Goal: Information Seeking & Learning: Learn about a topic

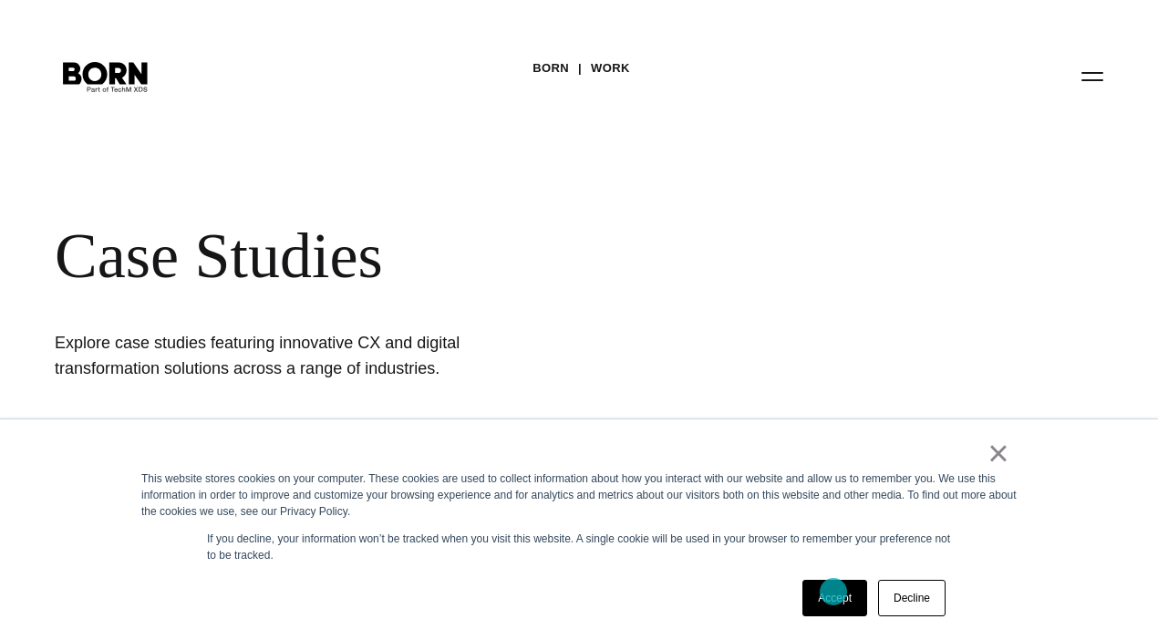
click at [832, 600] on link "Accept" at bounding box center [834, 598] width 65 height 36
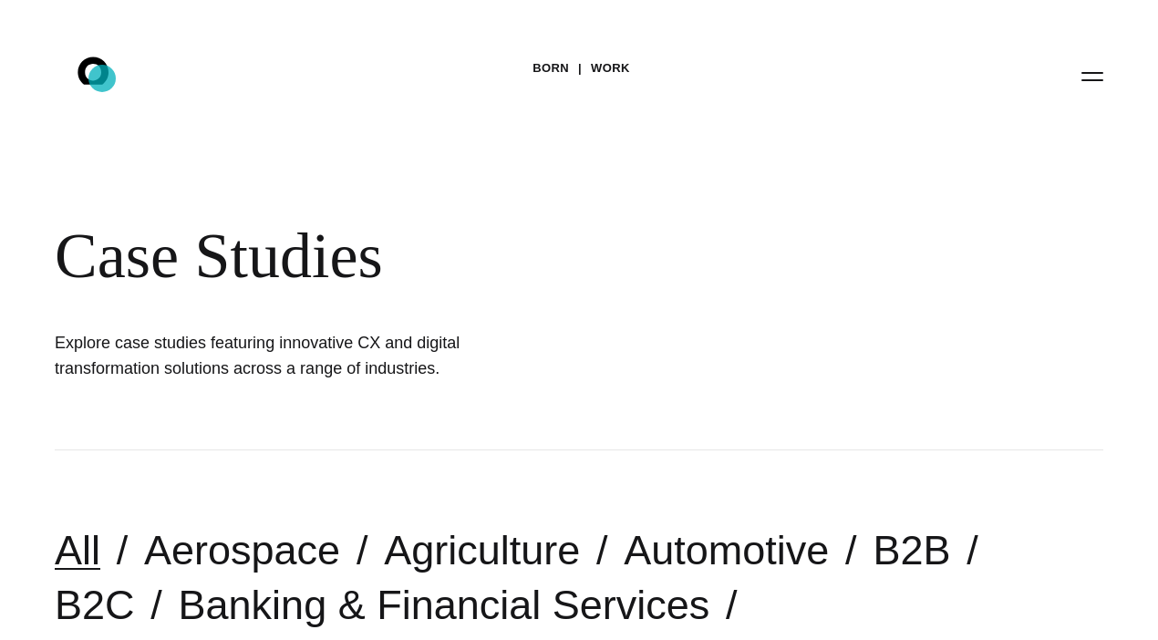
click at [102, 78] on icon at bounding box center [92, 70] width 31 height 27
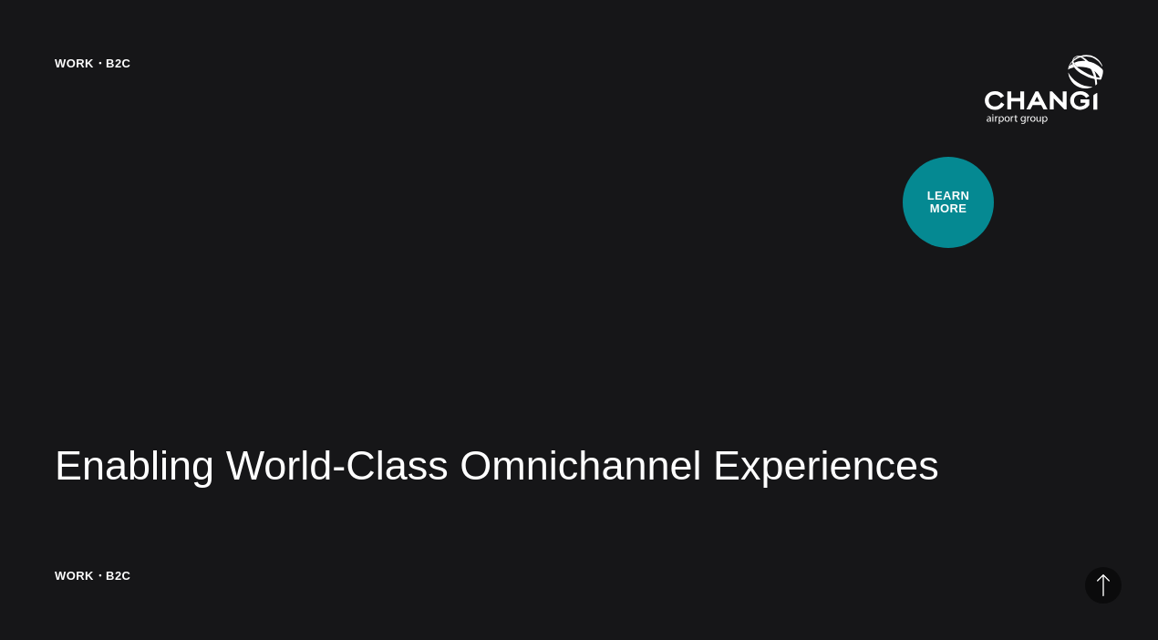
scroll to position [2690, 0]
click at [935, 199] on div "Work・B2C Enabling World-Class Omnichannel Experiences Learn how we implemented …" at bounding box center [579, 320] width 1158 height 640
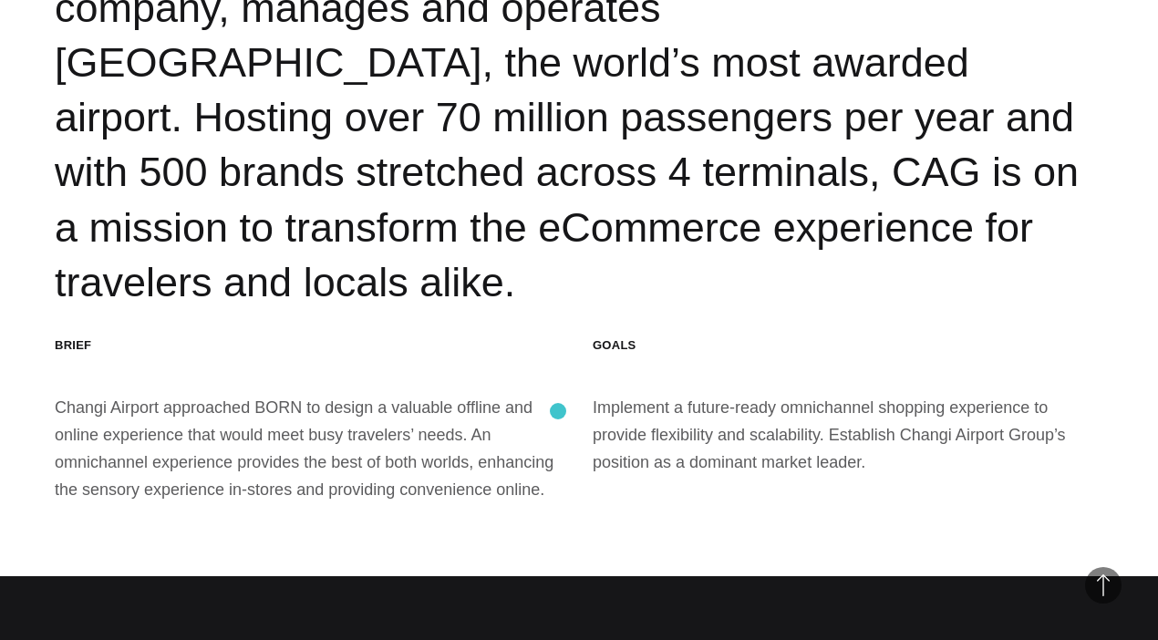
scroll to position [2276, 0]
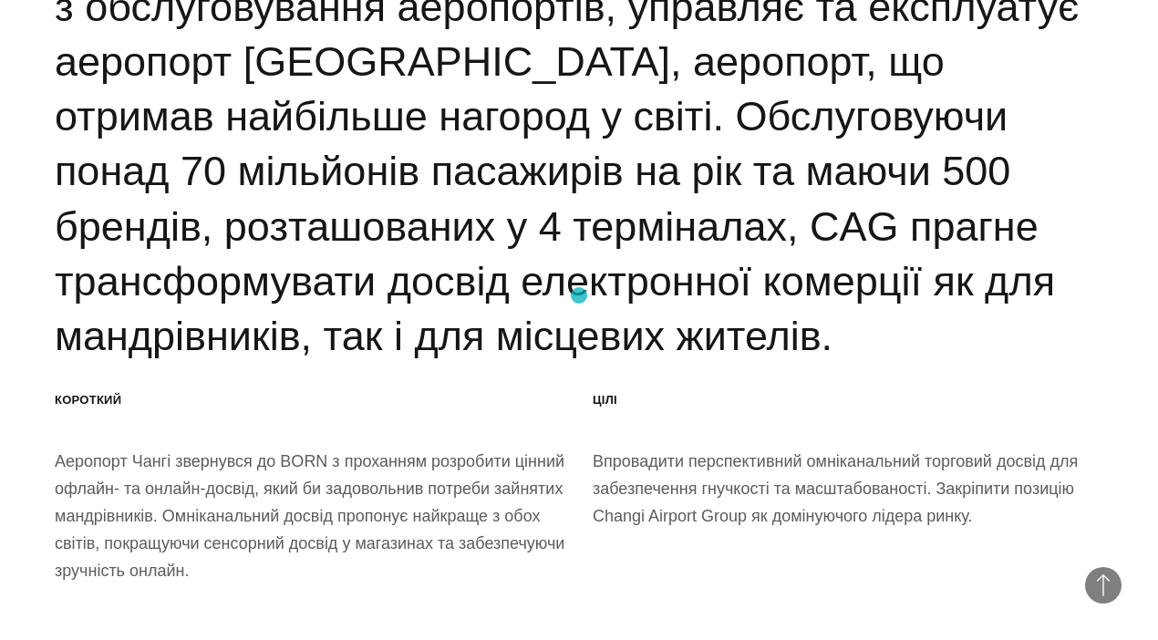
click at [579, 295] on font "Changi Airport Group (CAG), провідна світова компанія з обслуговування аеропорт…" at bounding box center [571, 143] width 1032 height 431
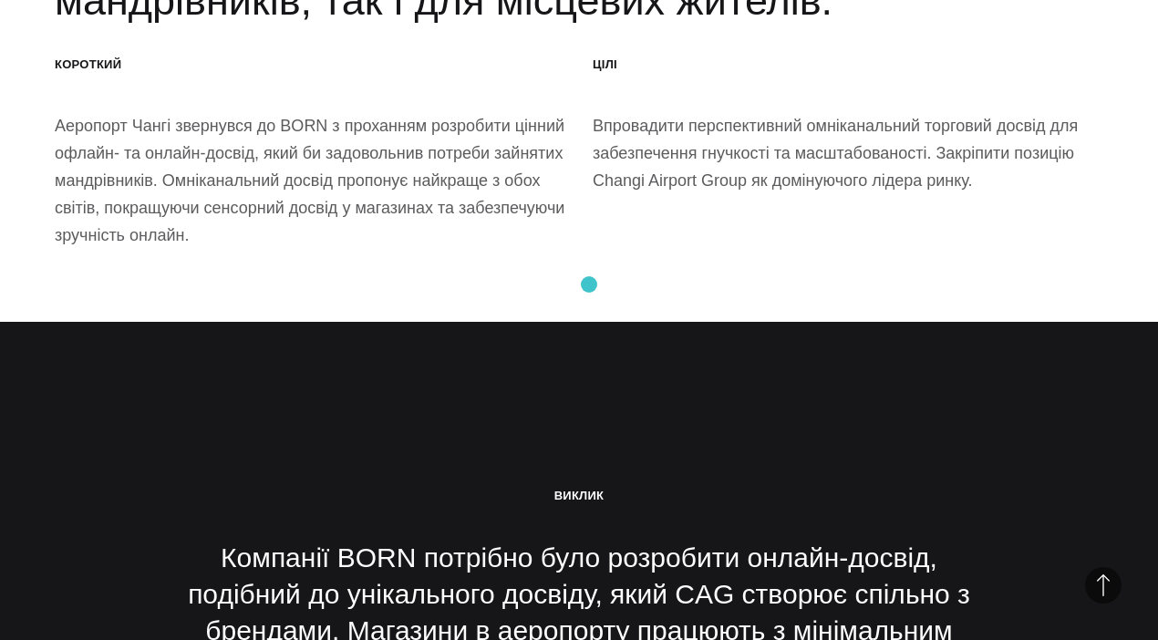
scroll to position [2613, 0]
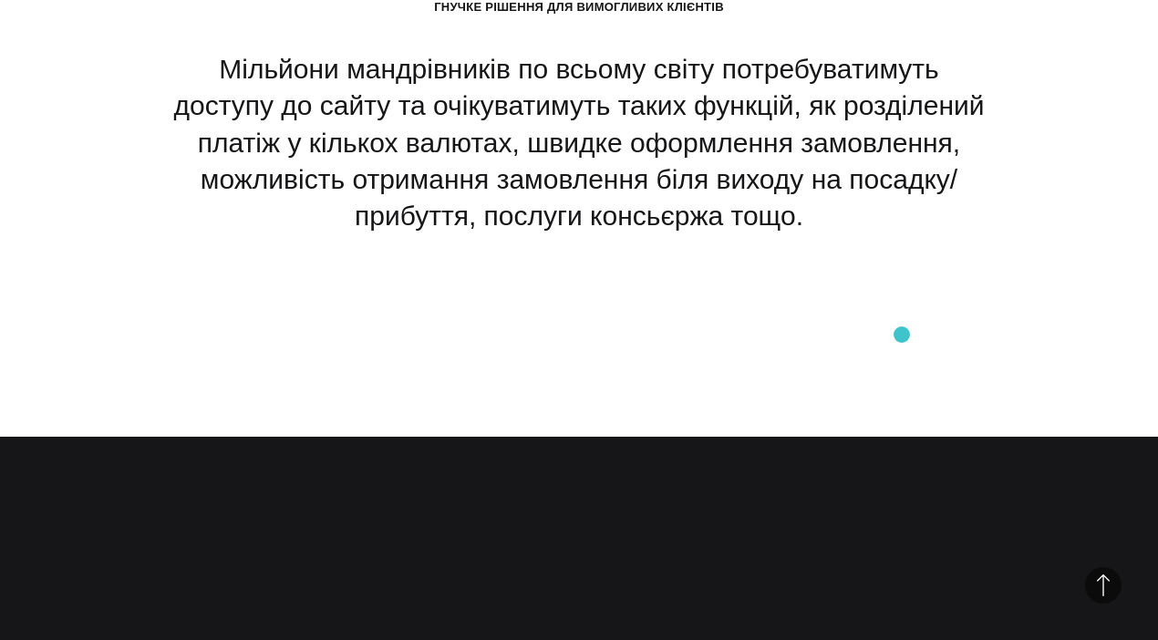
scroll to position [9408, 0]
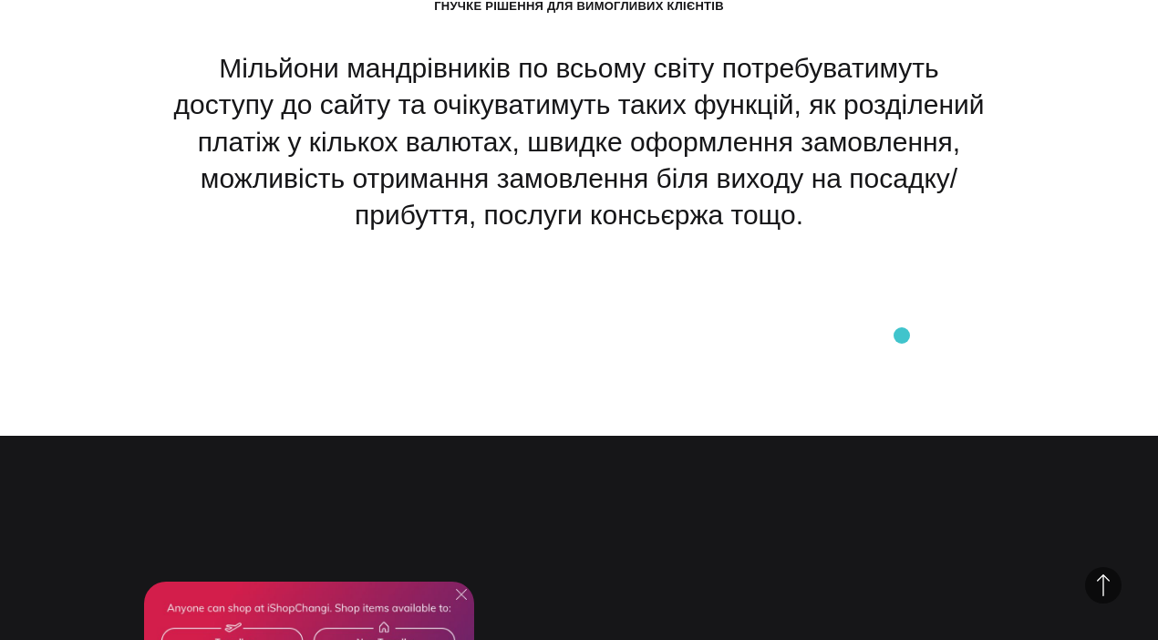
click at [902, 335] on section "Гнучке рішення для вимогливих клієнтів Мільйони мандрівників по всьому світу по…" at bounding box center [579, 116] width 1158 height 640
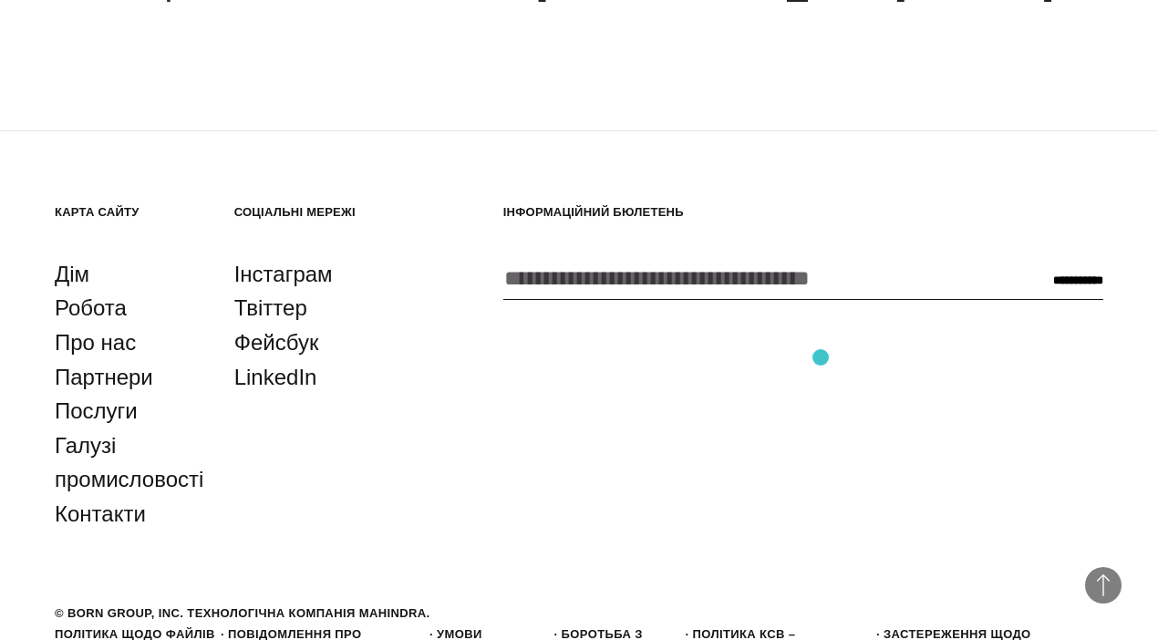
scroll to position [16150, 0]
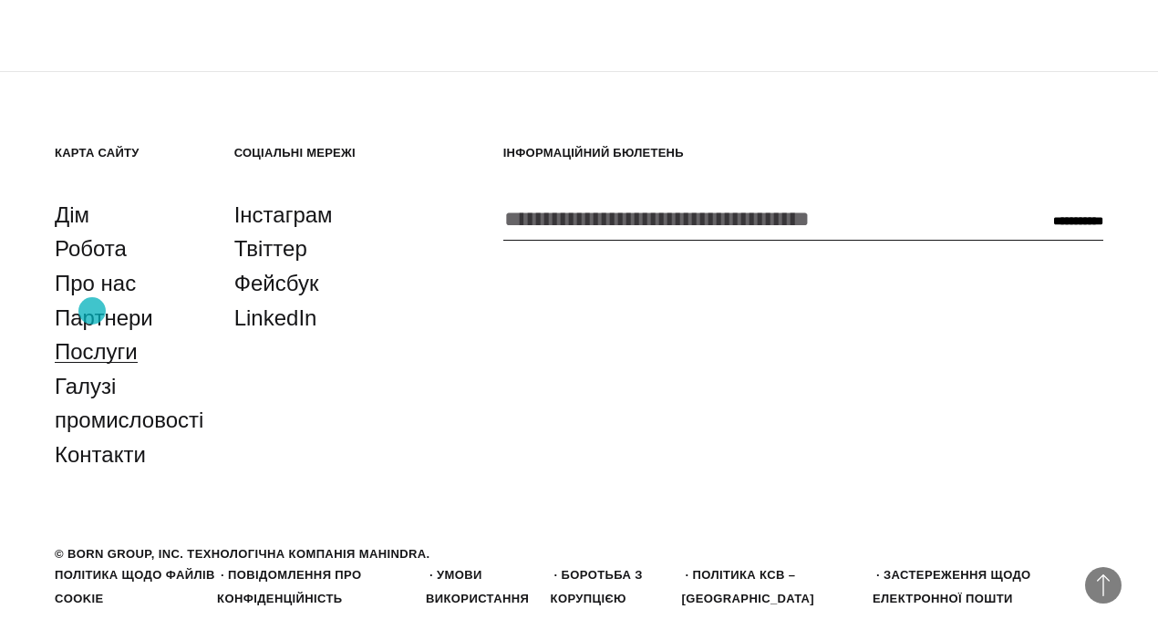
click at [92, 339] on font "Послуги" at bounding box center [96, 351] width 83 height 25
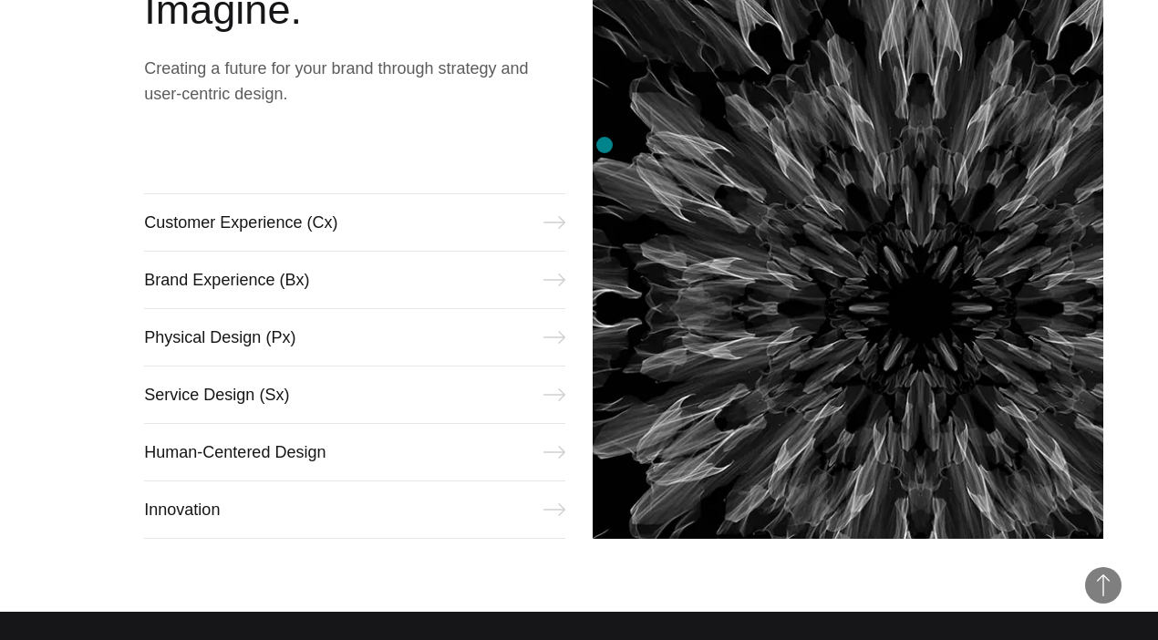
scroll to position [769, 0]
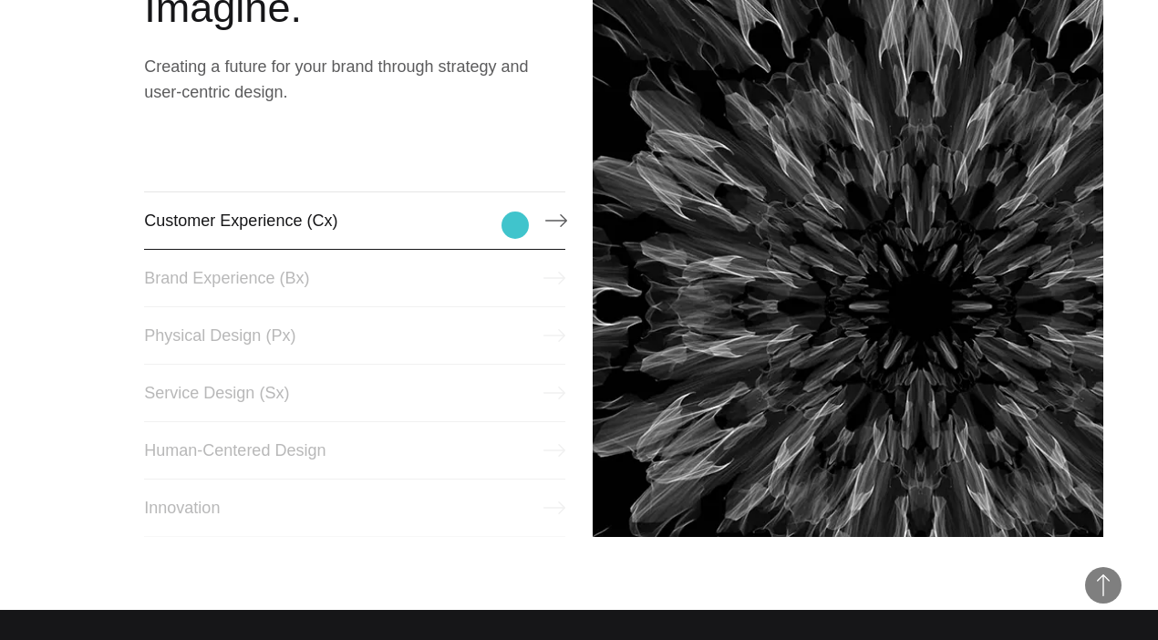
click at [515, 225] on link "Customer Experience (Cx)" at bounding box center [354, 220] width 421 height 58
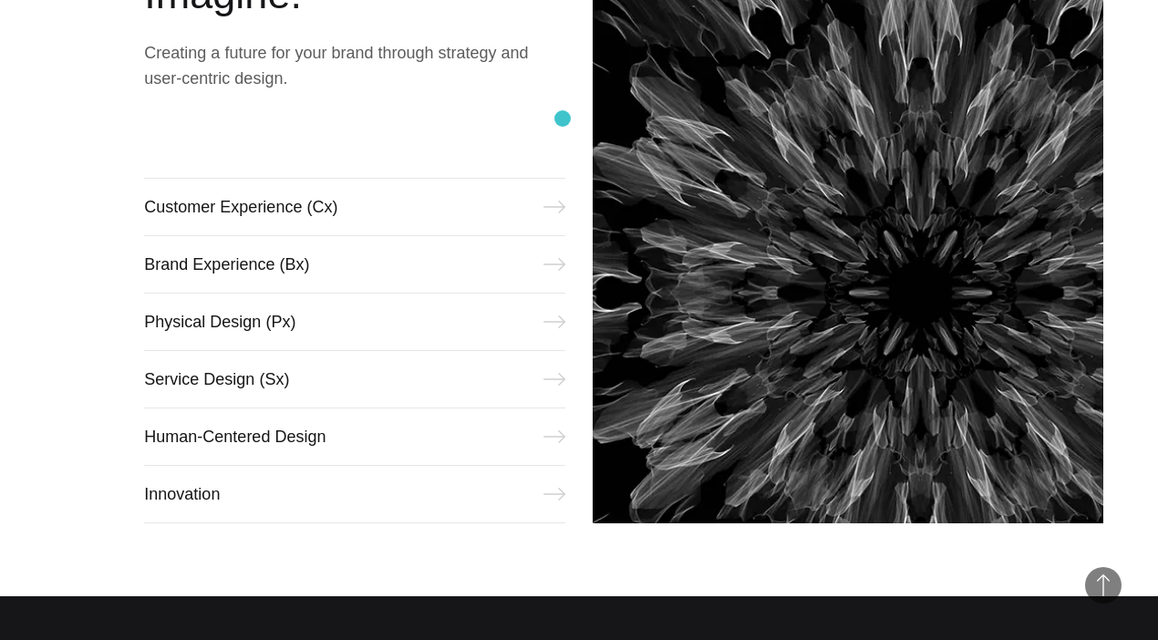
scroll to position [764, 0]
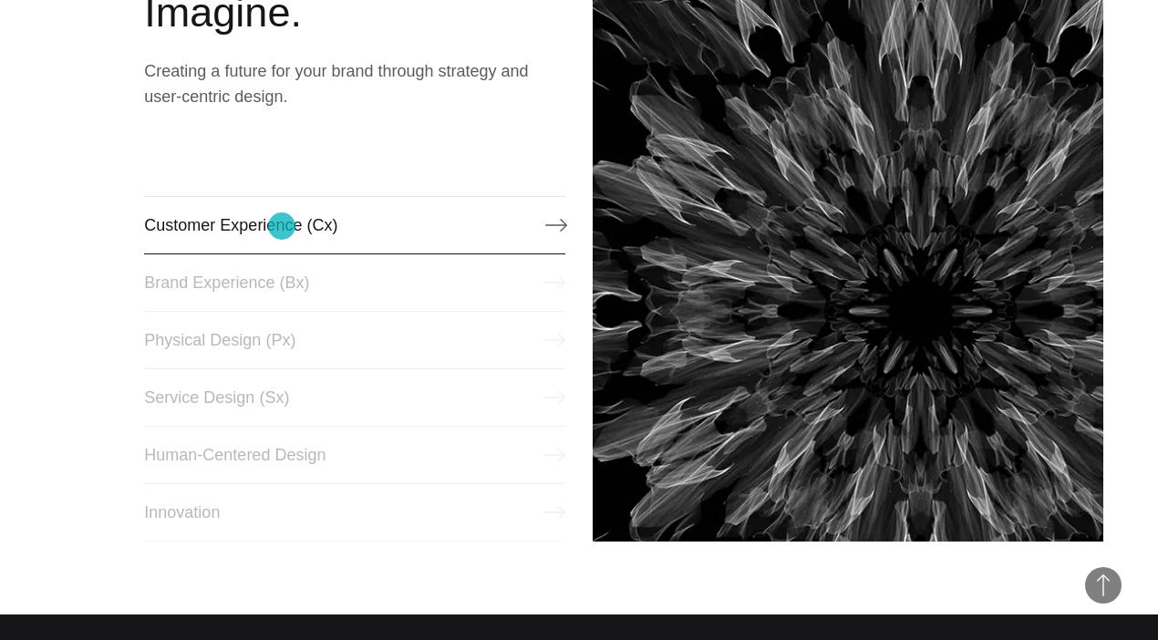
click at [282, 226] on link "Customer Experience (Cx)" at bounding box center [354, 225] width 421 height 58
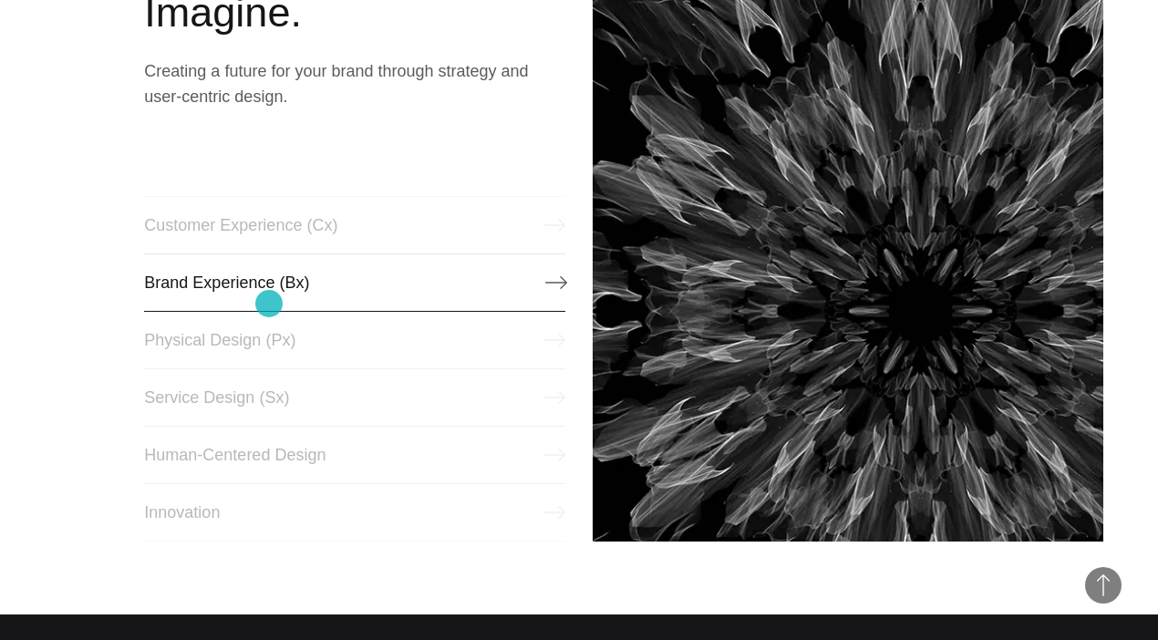
click at [269, 304] on link "Brand Experience (Bx)" at bounding box center [354, 282] width 421 height 58
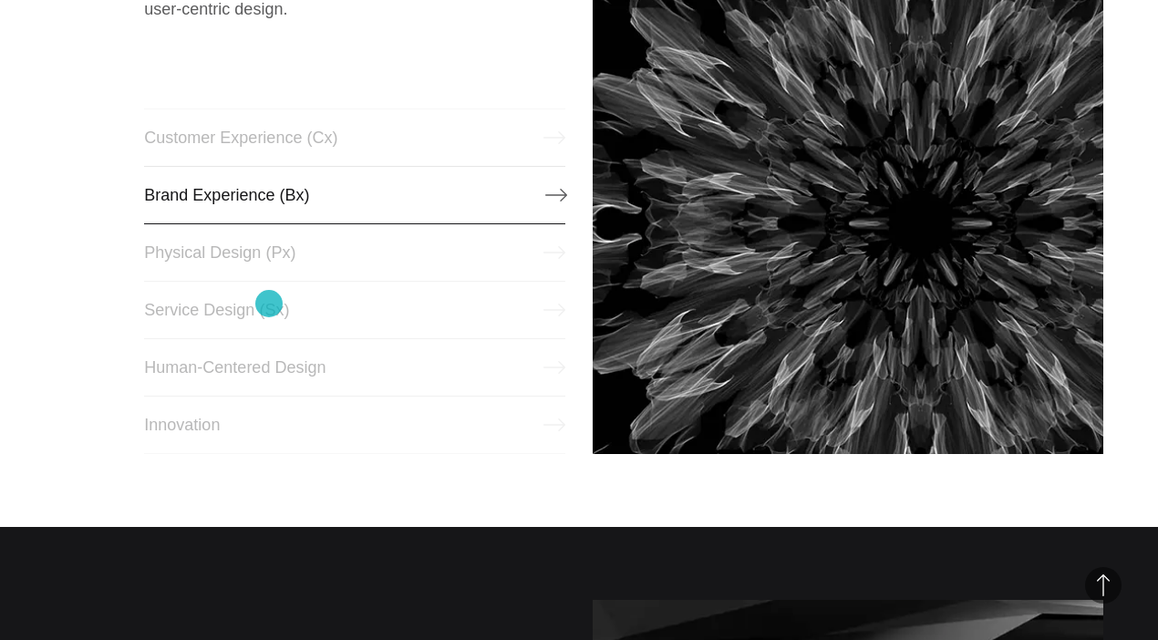
scroll to position [857, 0]
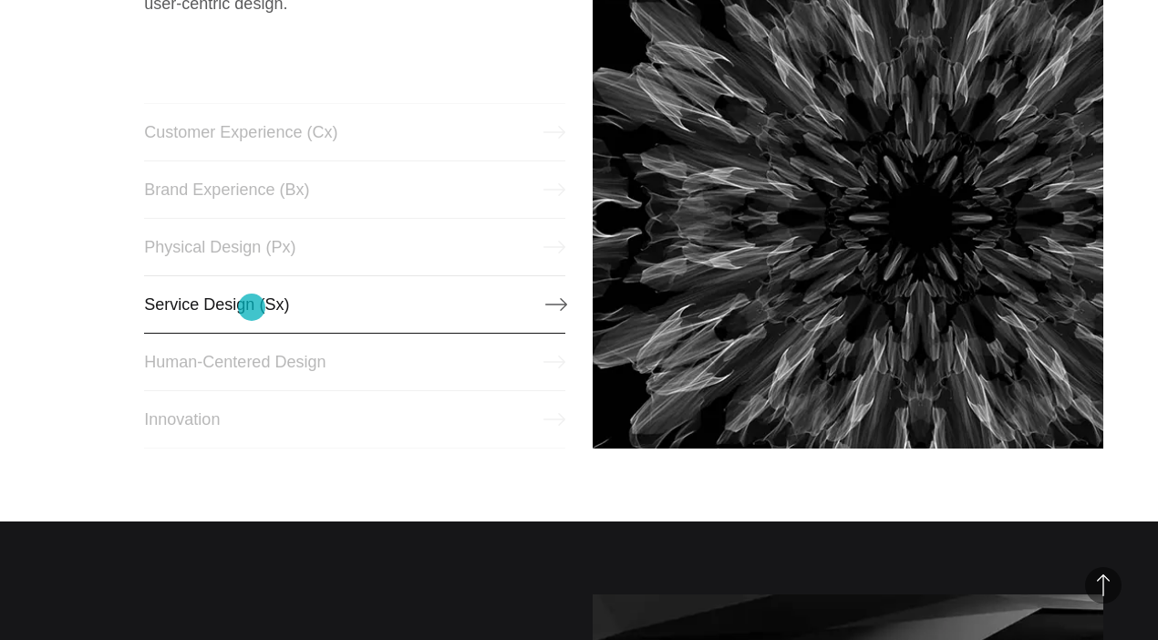
click at [252, 307] on link "Service Design (Sx)" at bounding box center [354, 304] width 421 height 58
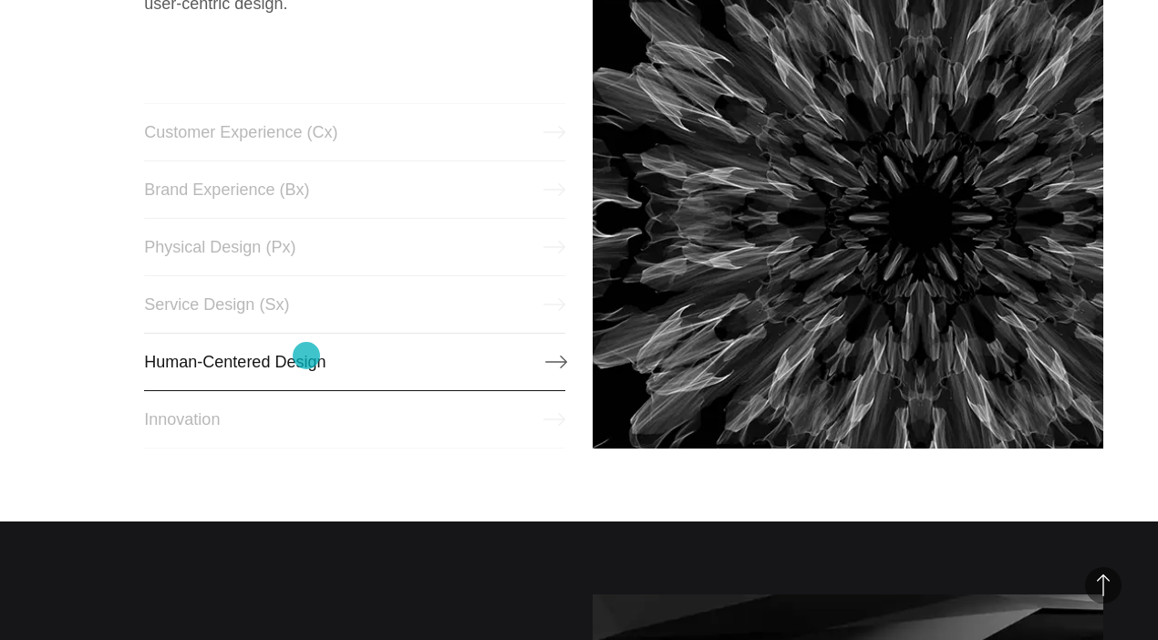
click at [306, 356] on link "Human-Centered Design" at bounding box center [354, 362] width 421 height 58
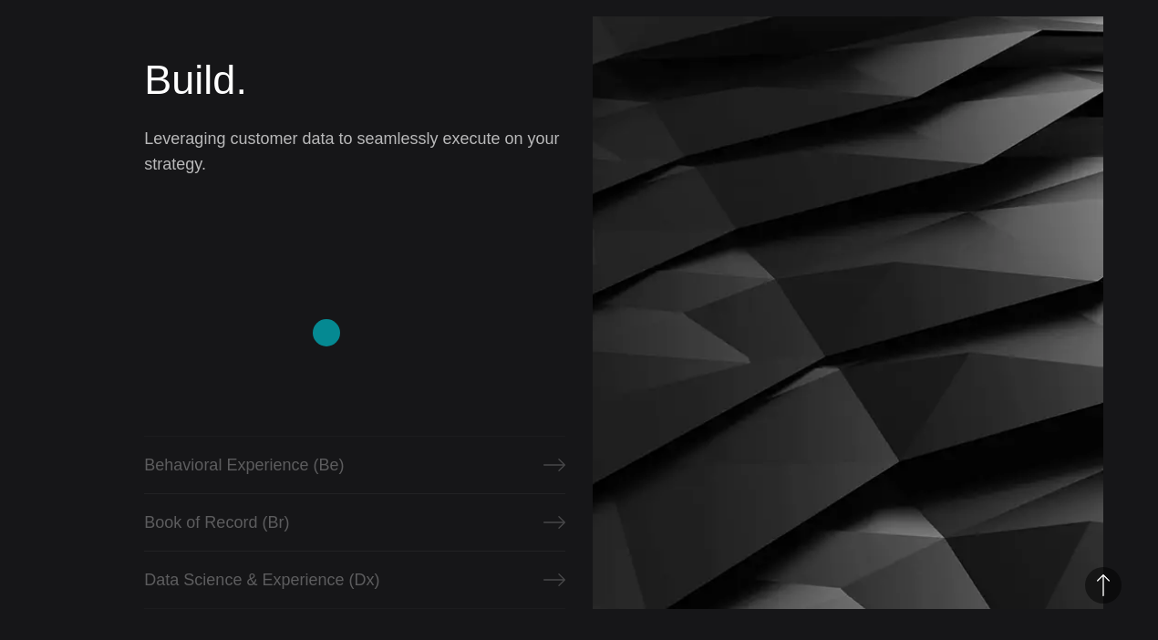
scroll to position [1577, 0]
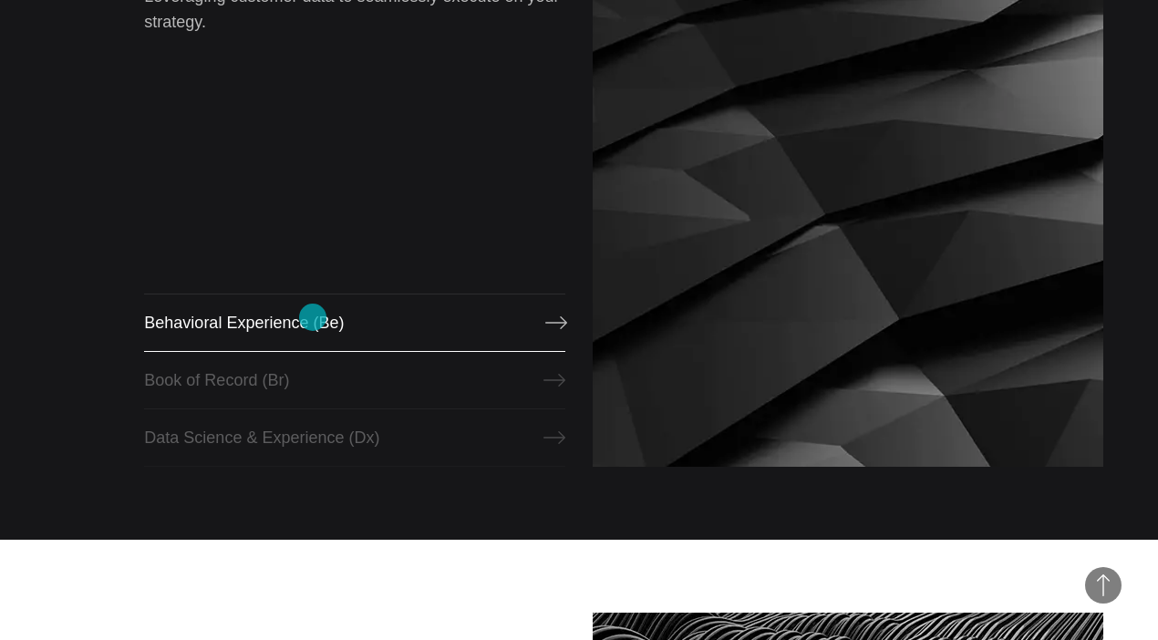
click at [313, 317] on link "Behavioral Experience (Be)" at bounding box center [354, 323] width 421 height 58
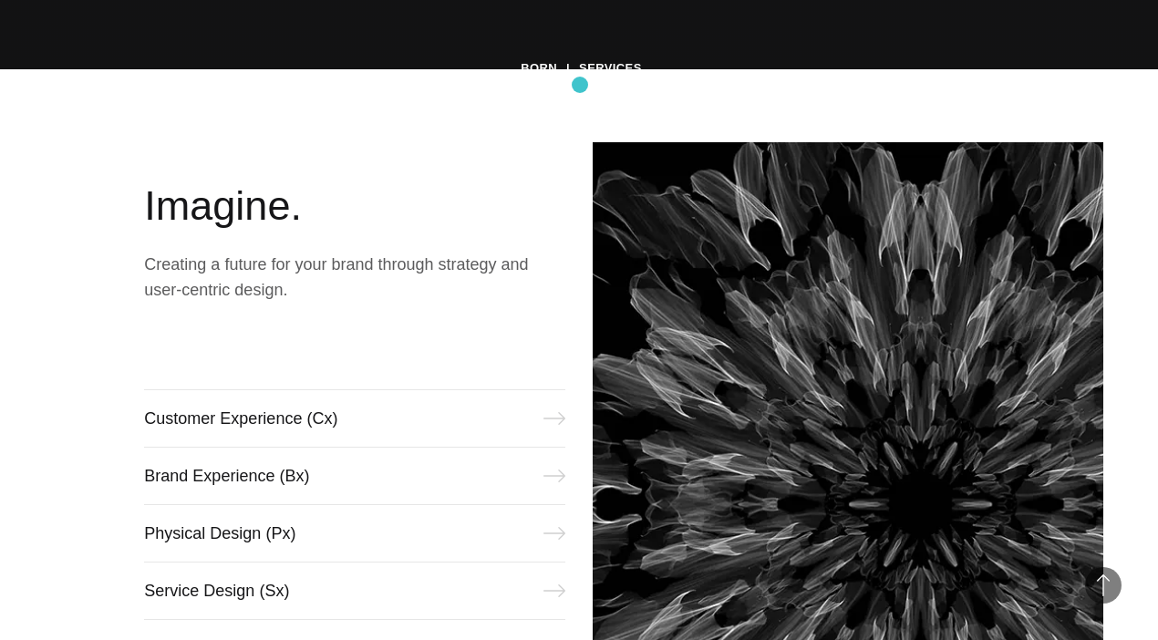
scroll to position [0, 0]
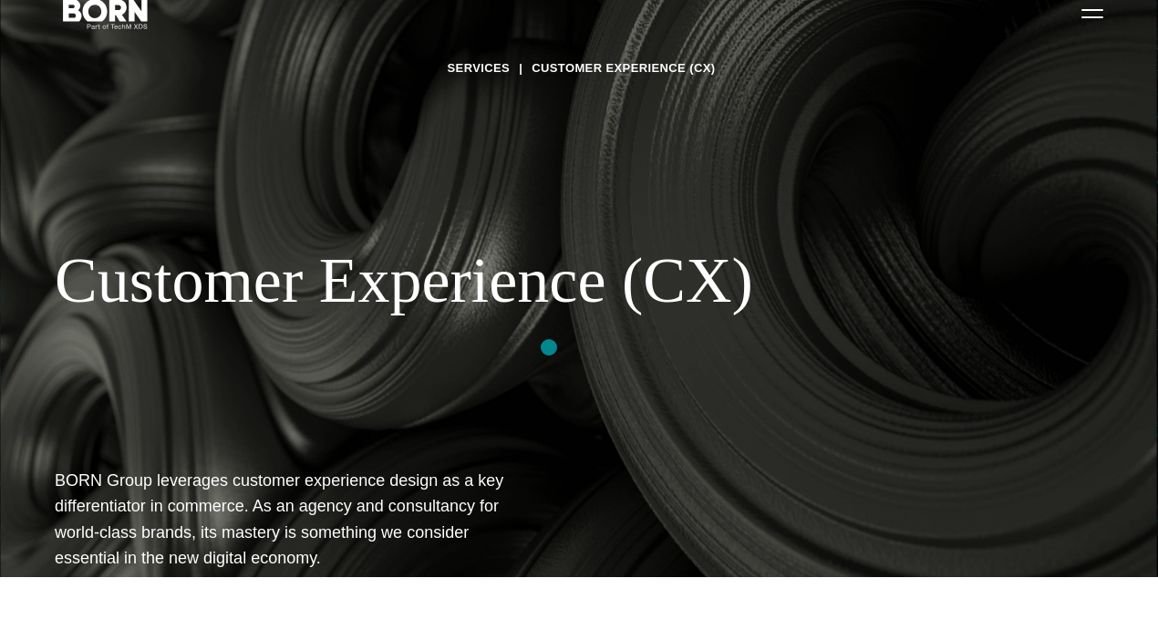
scroll to position [61, 0]
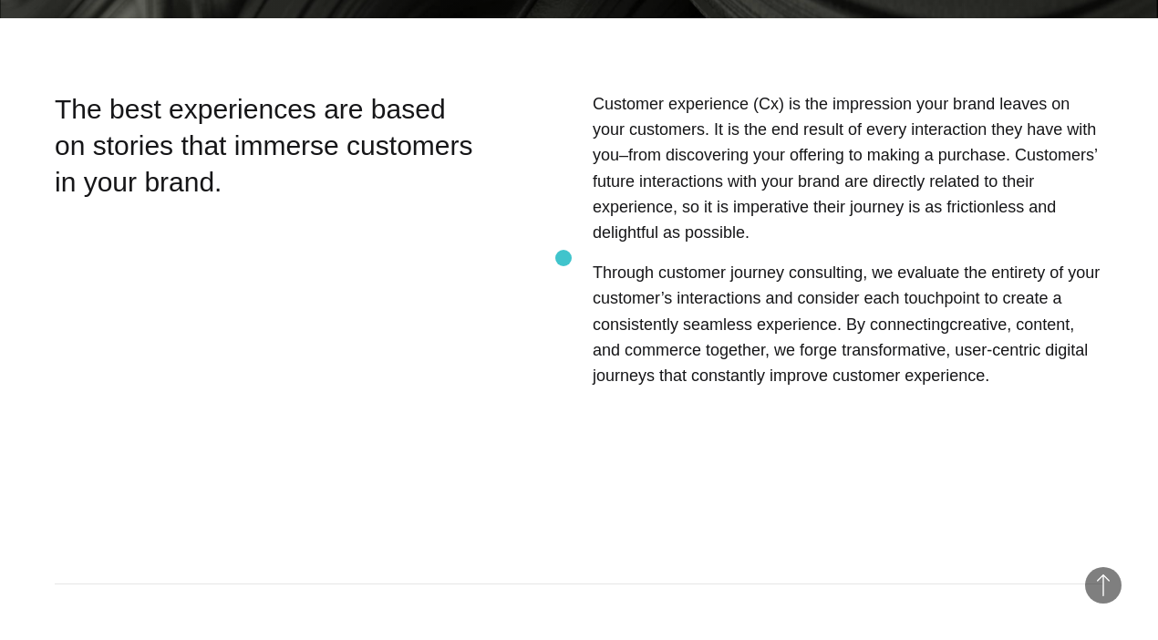
scroll to position [1244, 0]
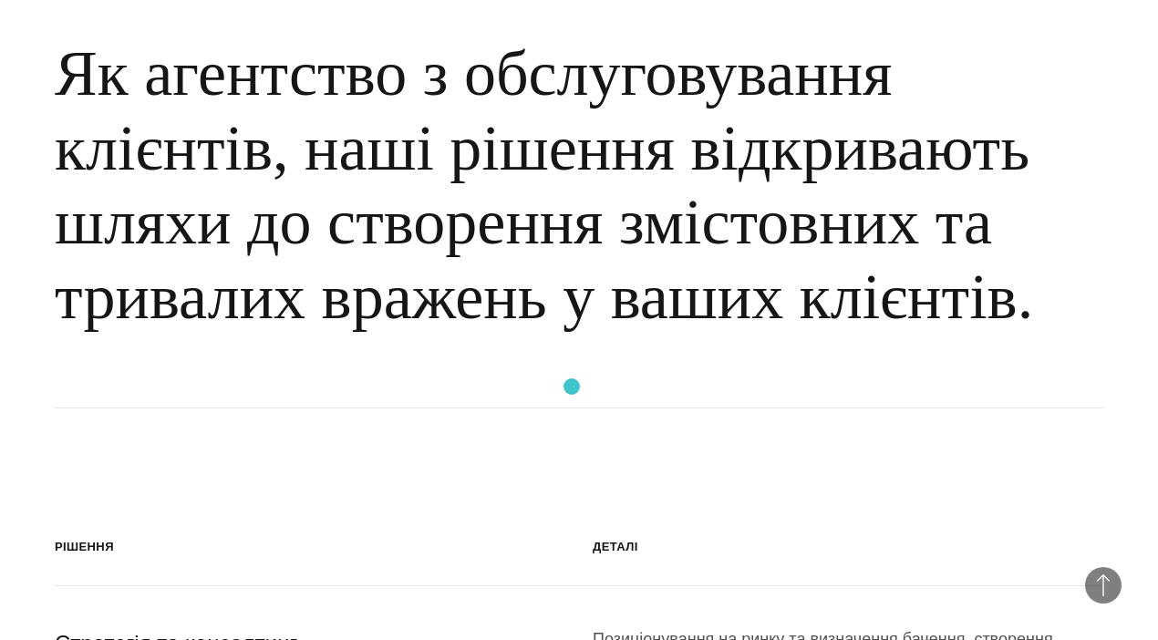
click at [572, 387] on h2 "Як агентство з обслуговування клієнтів, наші рішення відкривають шляхи до створ…" at bounding box center [579, 186] width 1048 height 446
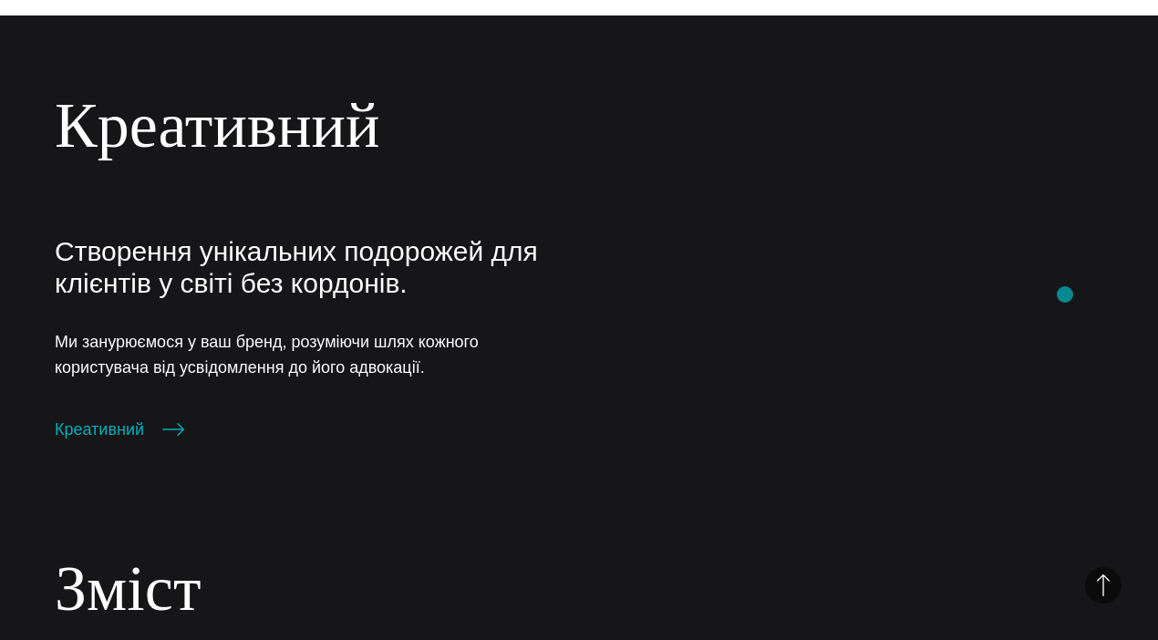
scroll to position [2837, 0]
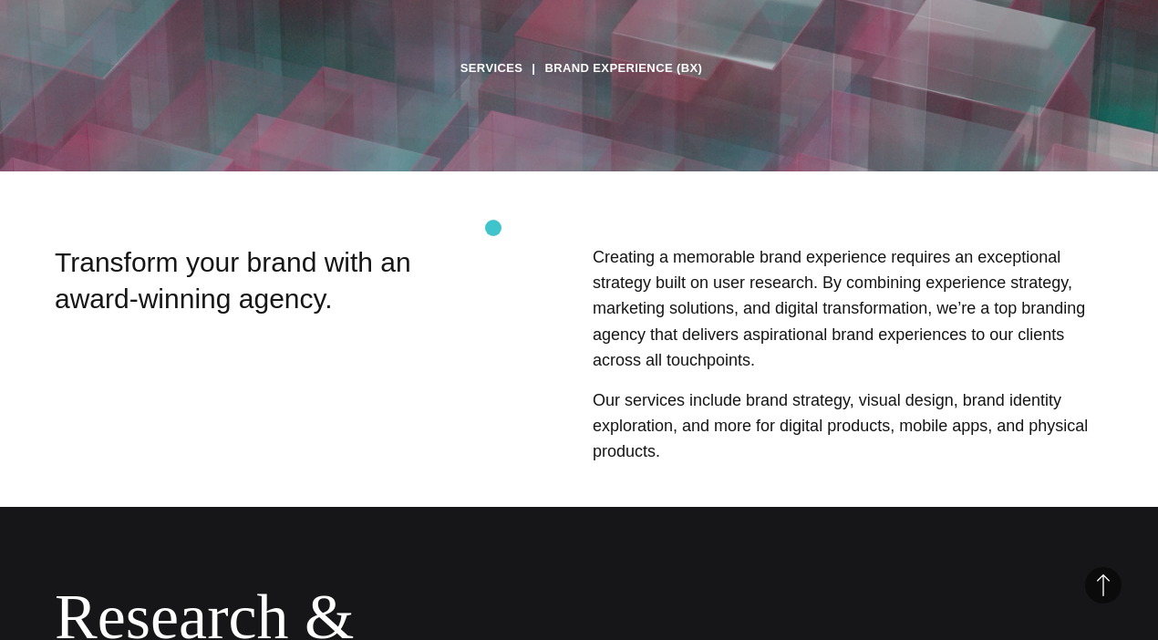
scroll to position [472, 0]
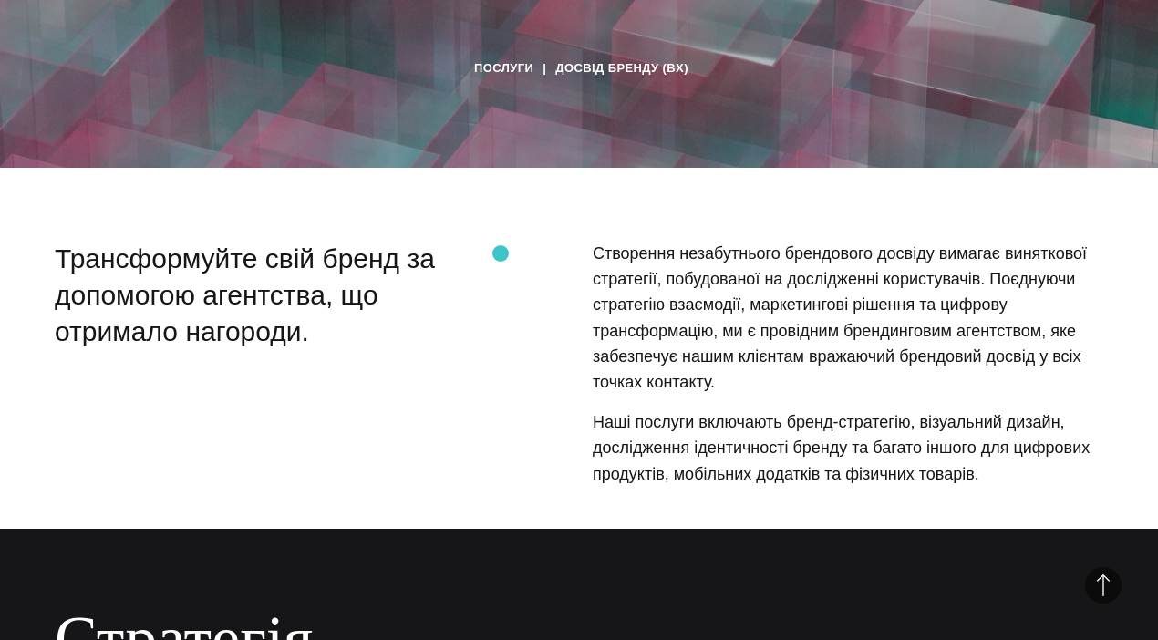
click at [500, 272] on section "Трансформуйте свій бренд за допомогою агентства, що отримало нагороди. Створенн…" at bounding box center [579, 371] width 1158 height 261
click at [499, 273] on section "Трансформуйте свій бренд за допомогою агентства, що отримало нагороди. Створенн…" at bounding box center [579, 371] width 1158 height 261
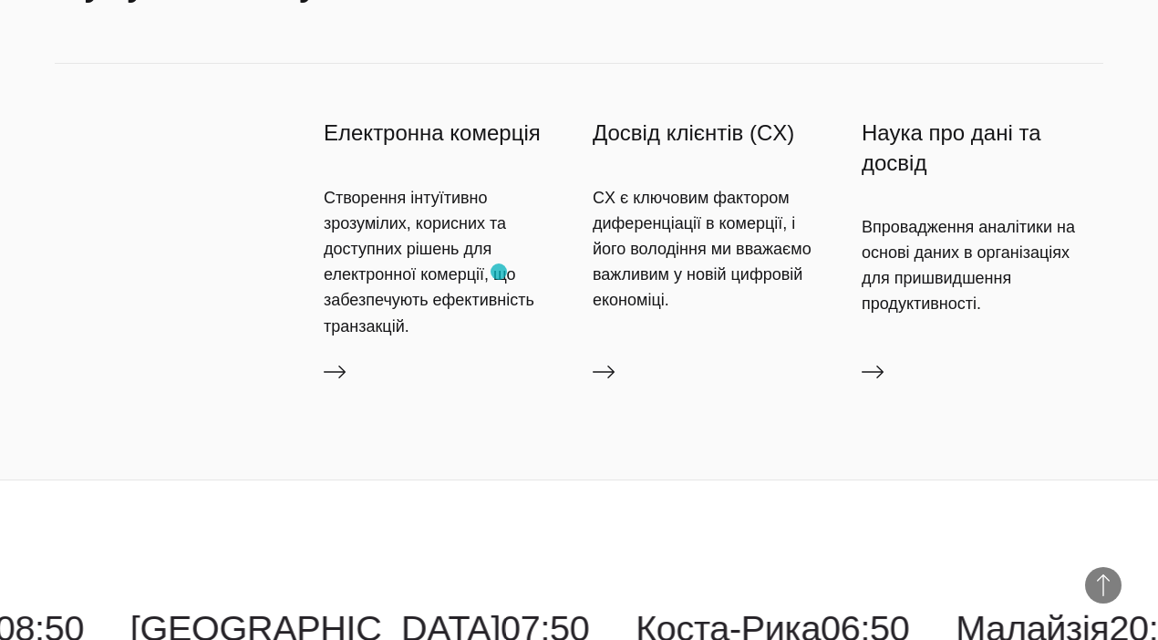
scroll to position [3692, 0]
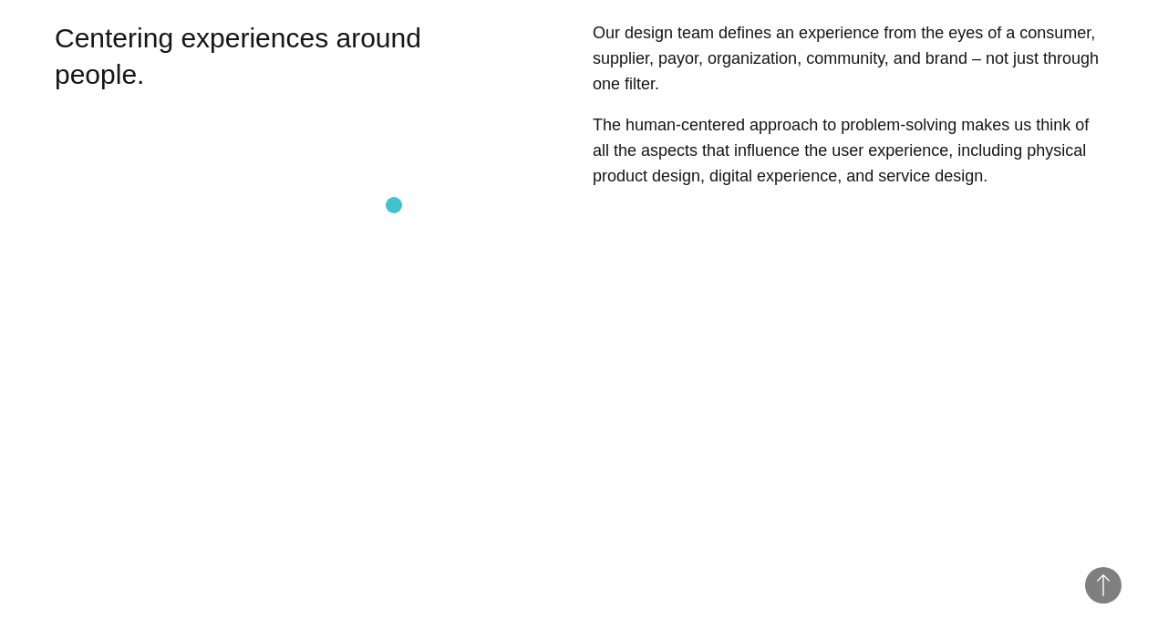
scroll to position [719, 0]
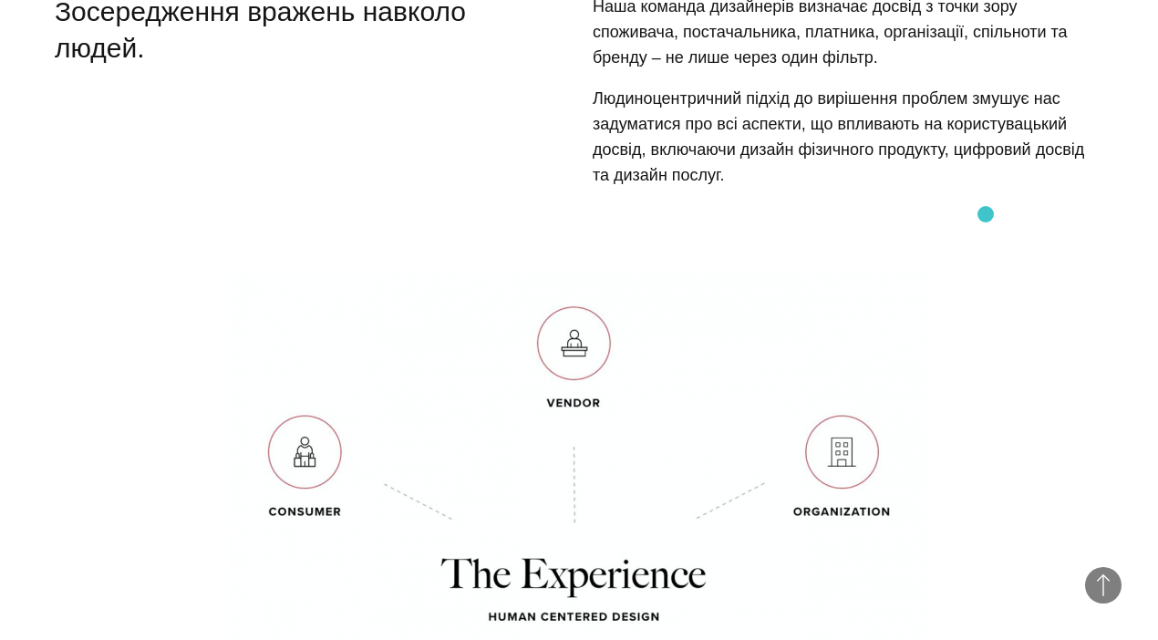
click at [981, 217] on p at bounding box center [848, 215] width 511 height 26
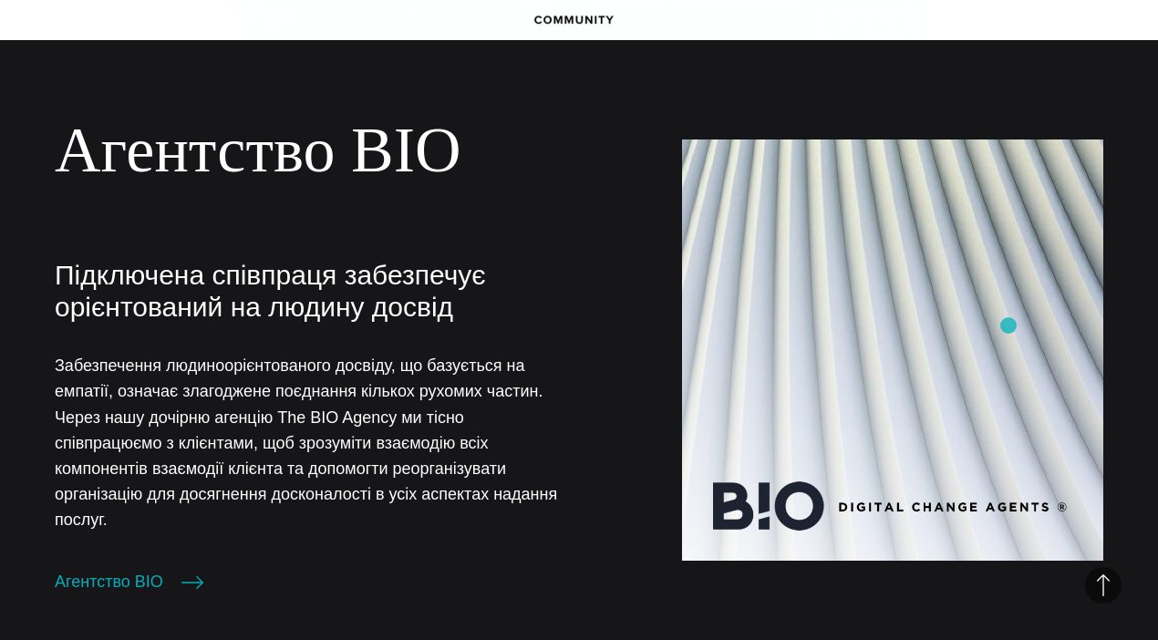
scroll to position [1610, 0]
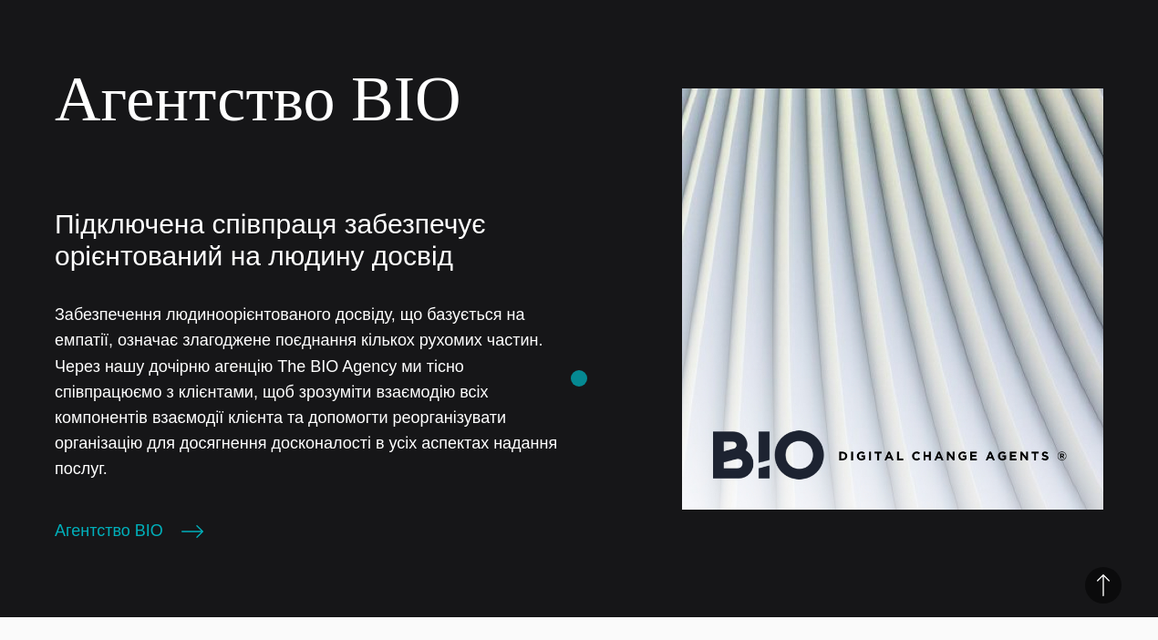
click at [595, 393] on link at bounding box center [848, 302] width 511 height 428
click at [563, 430] on p "Забезпечення людиноорієнтованого досвіду, що базується на емпатії, означає злаг…" at bounding box center [310, 392] width 511 height 180
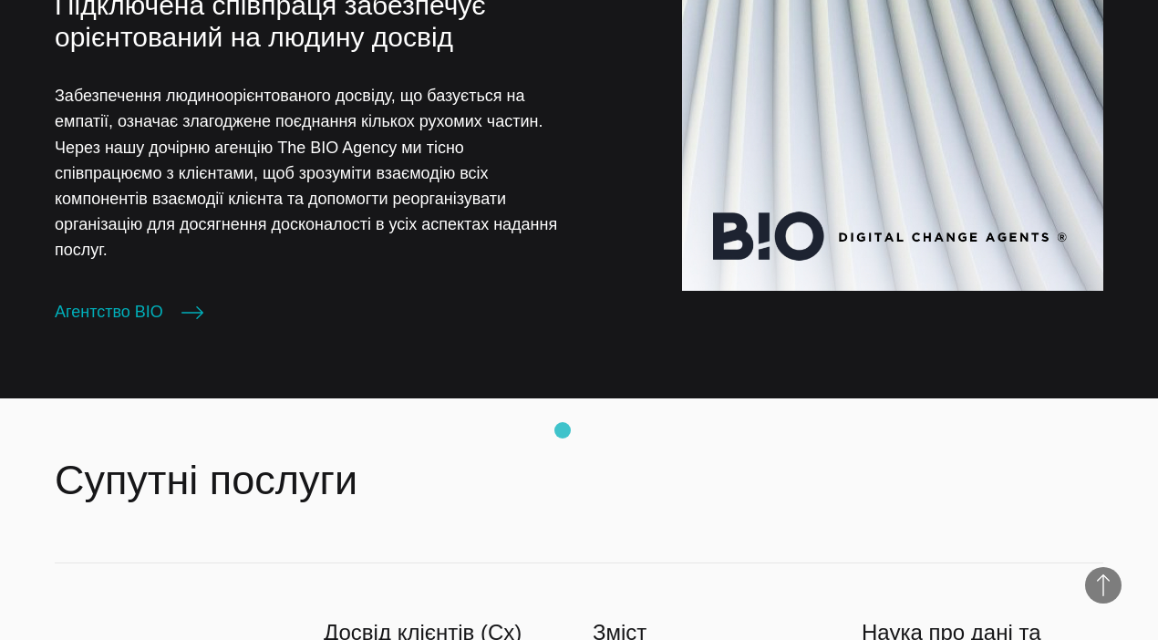
scroll to position [2092, 0]
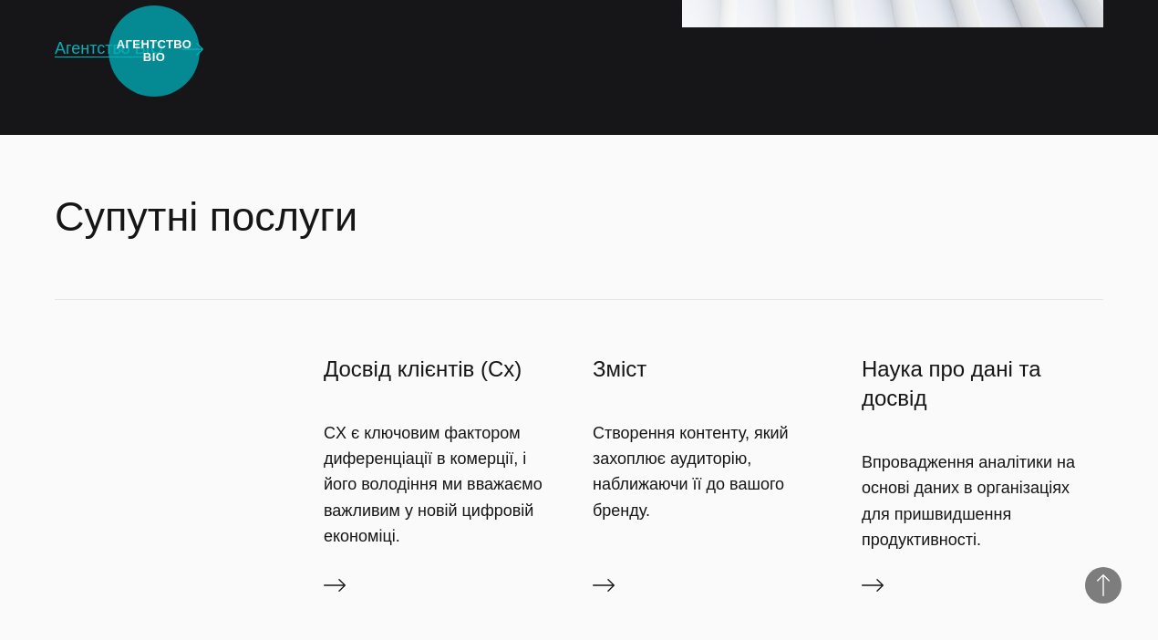
click at [154, 51] on font "Агентство BIO" at bounding box center [109, 48] width 108 height 18
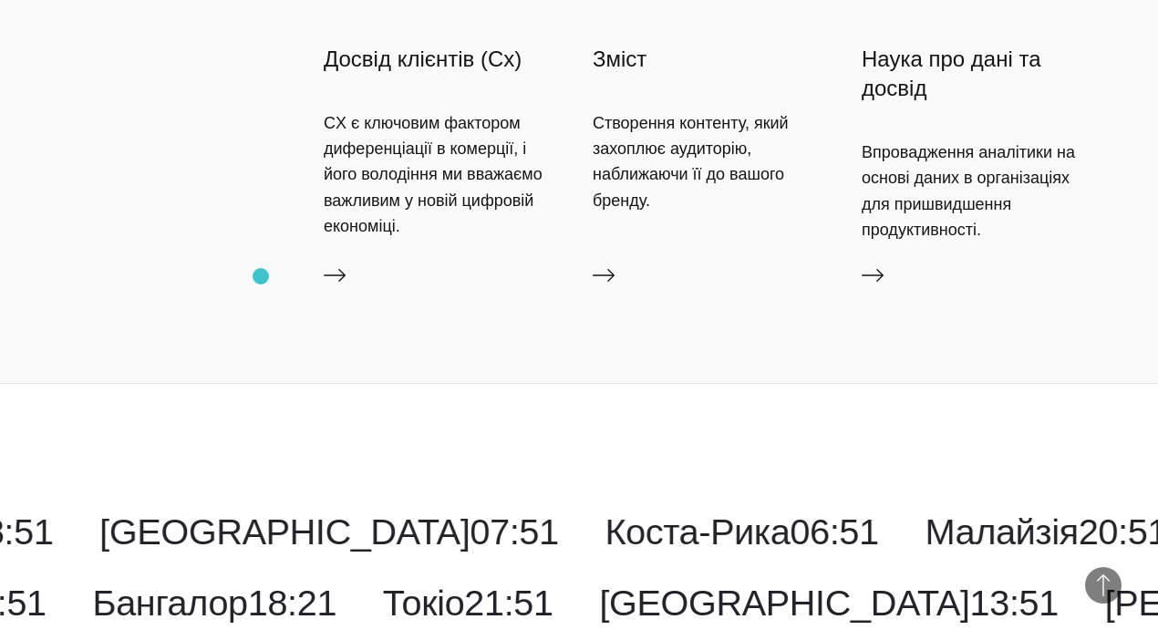
scroll to position [2307, 0]
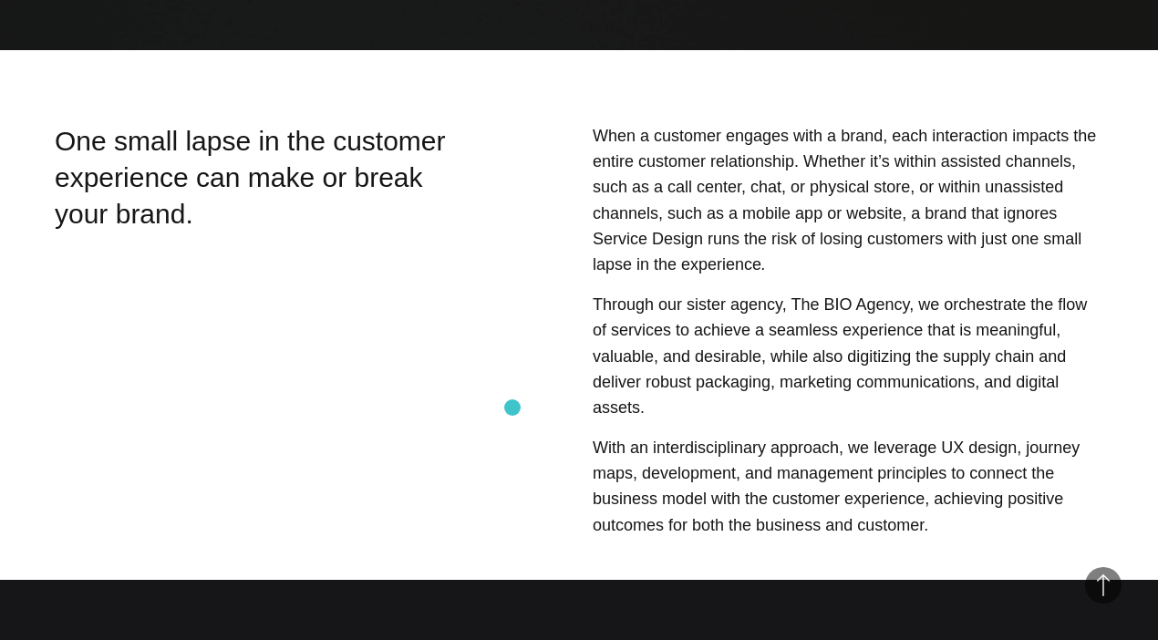
scroll to position [622, 0]
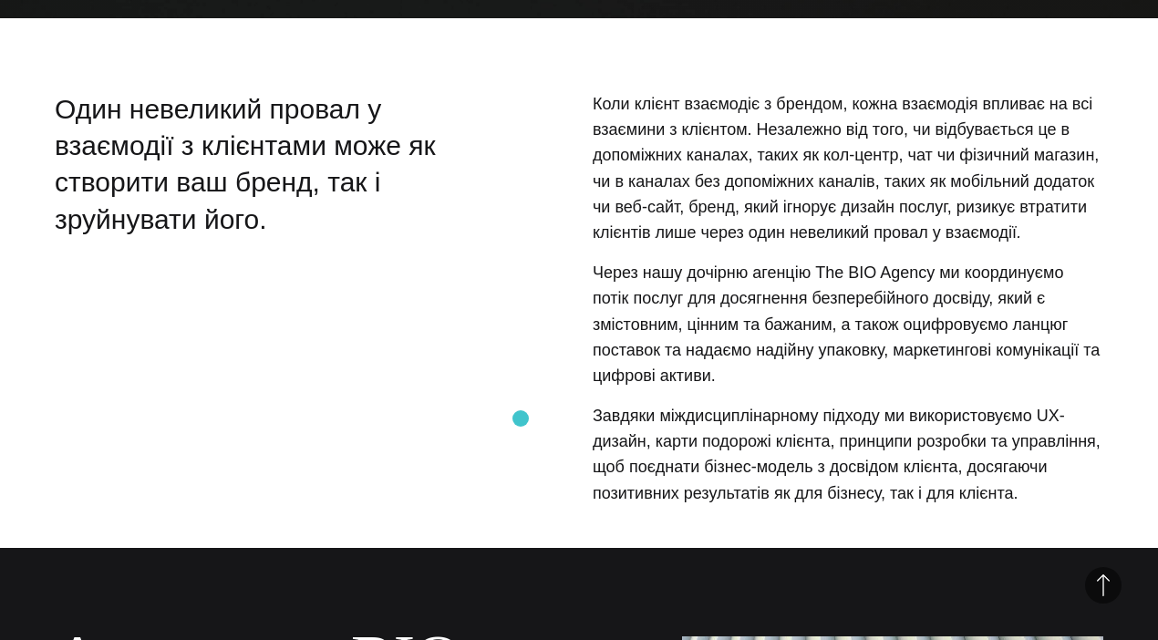
click at [521, 418] on div "Коли клієнт взаємодіє з брендом, кожна взаємодія впливає на всі взаємини з кліє…" at bounding box center [803, 305] width 600 height 429
drag, startPoint x: 943, startPoint y: 273, endPoint x: 812, endPoint y: 274, distance: 130.4
click at [812, 274] on font "Через нашу дочірню агенцію The BIO Agency ми координуємо потік послуг для досяг…" at bounding box center [846, 323] width 507 height 121
copy font "The BIO Agency"
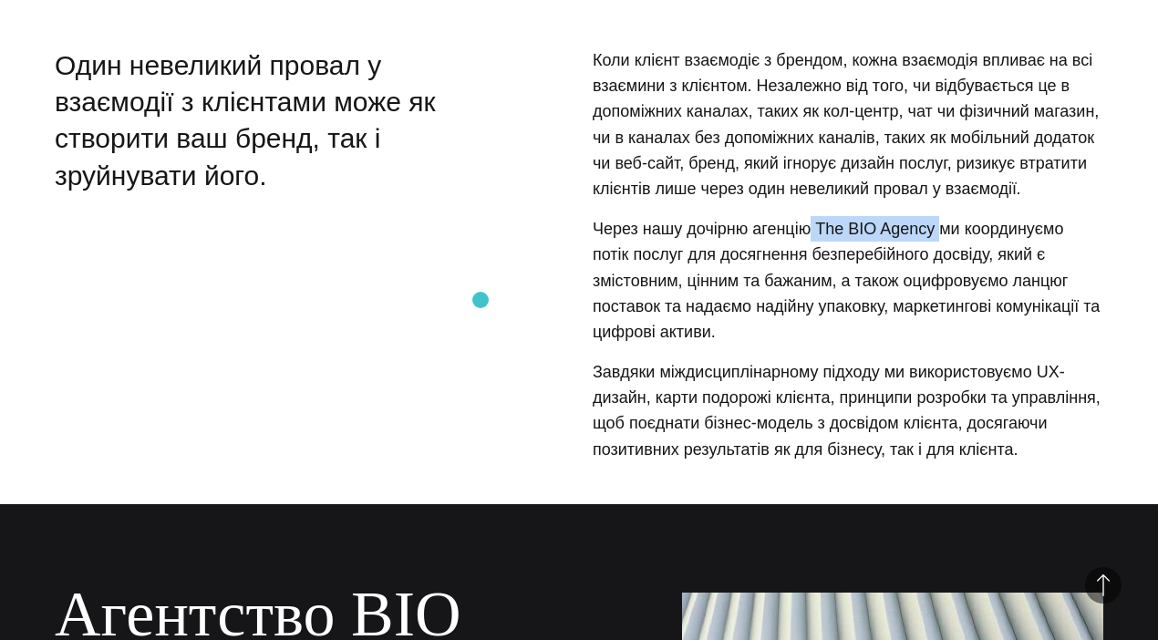
scroll to position [670, 0]
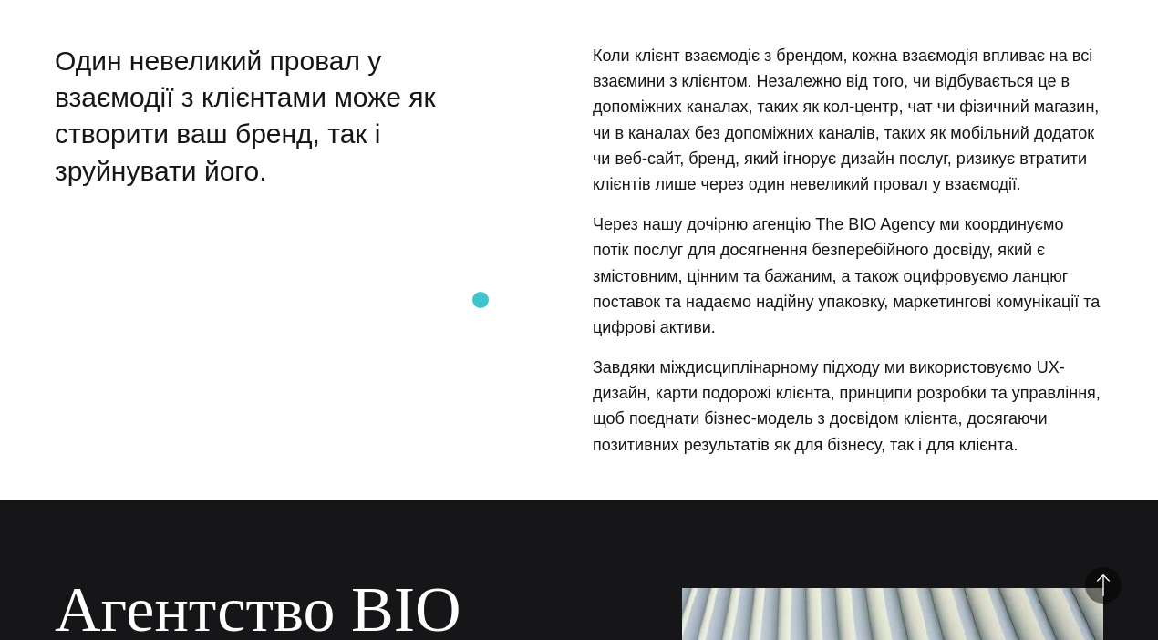
click at [480, 300] on section "Один невеликий провал у взаємодії з клієнтами може як створити ваш бренд, так і…" at bounding box center [579, 257] width 1158 height 429
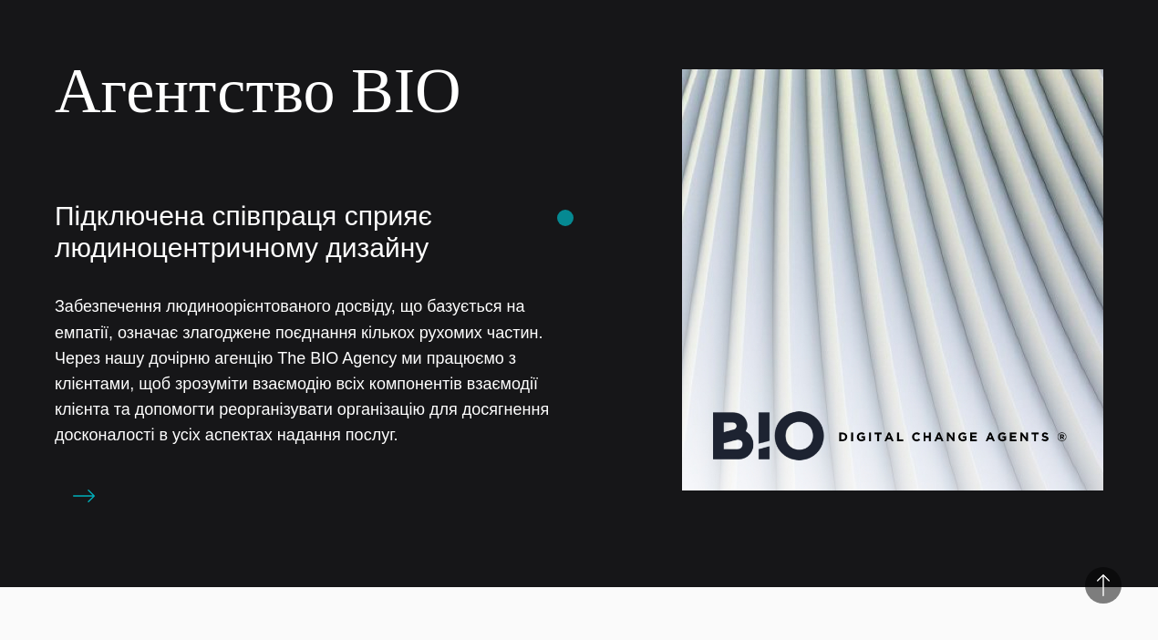
scroll to position [1187, 0]
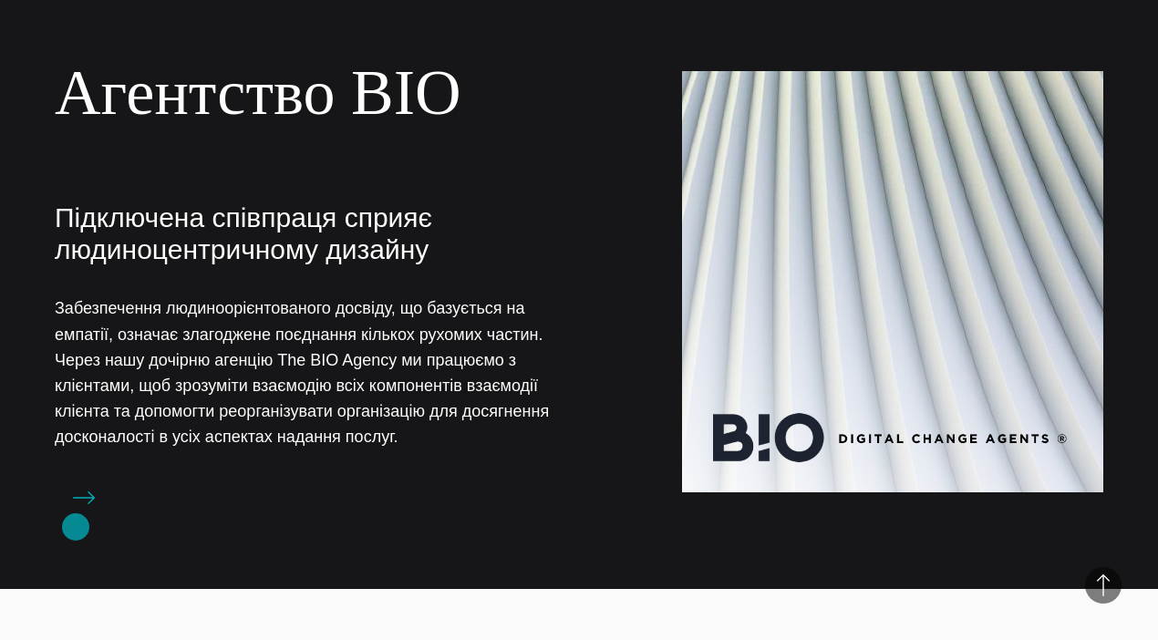
click at [76, 509] on icon at bounding box center [84, 498] width 22 height 22
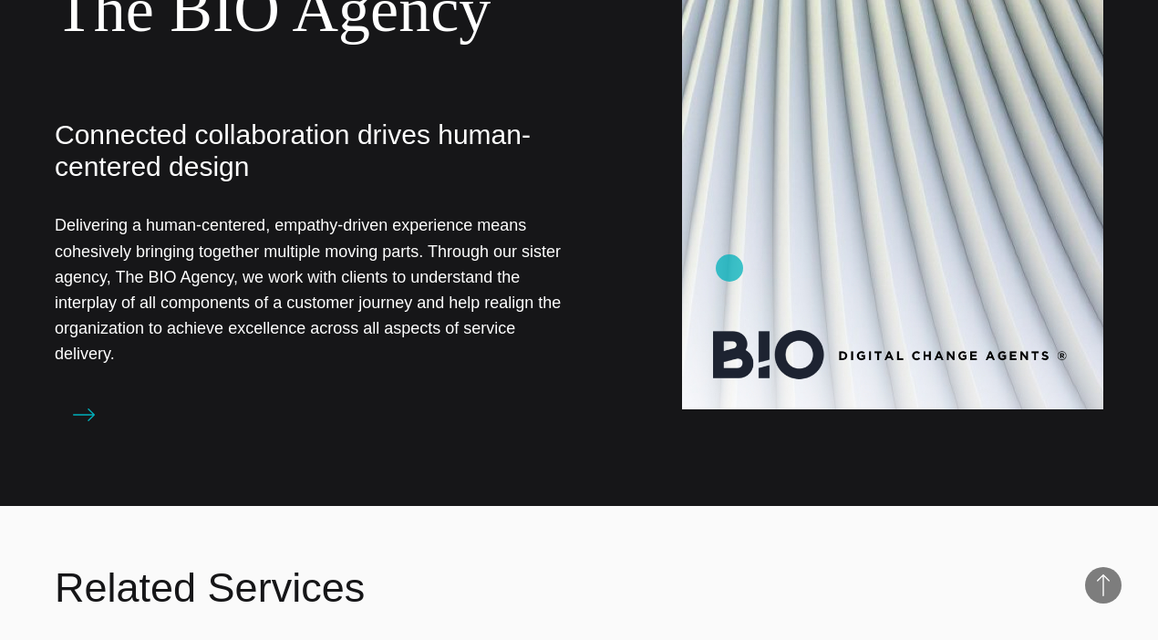
scroll to position [1275, 0]
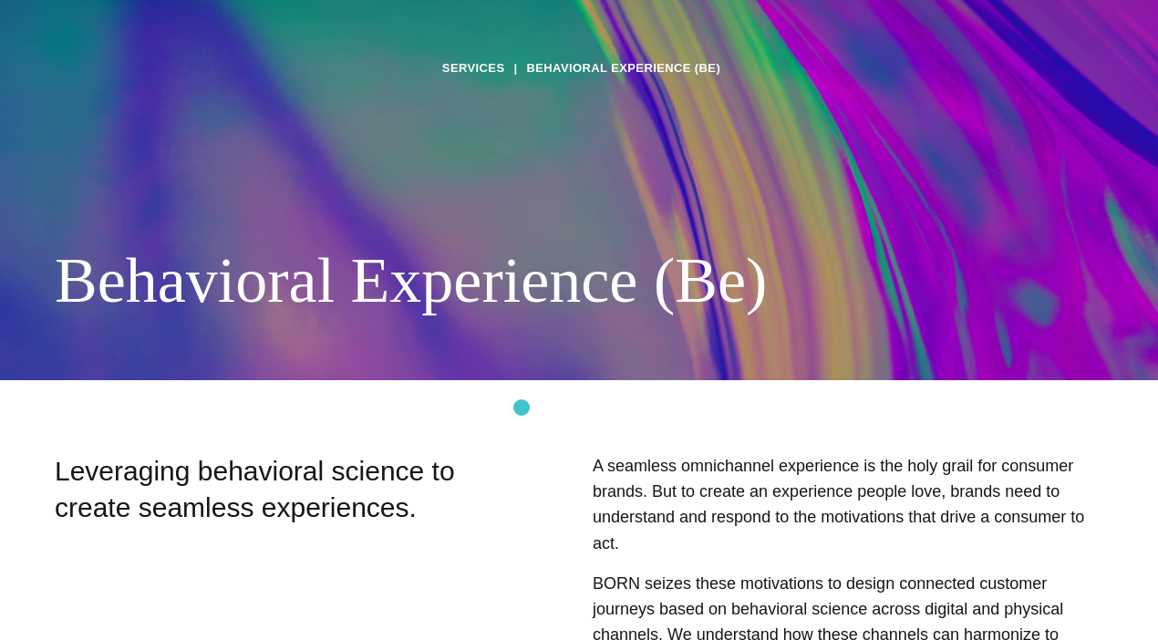
scroll to position [490, 0]
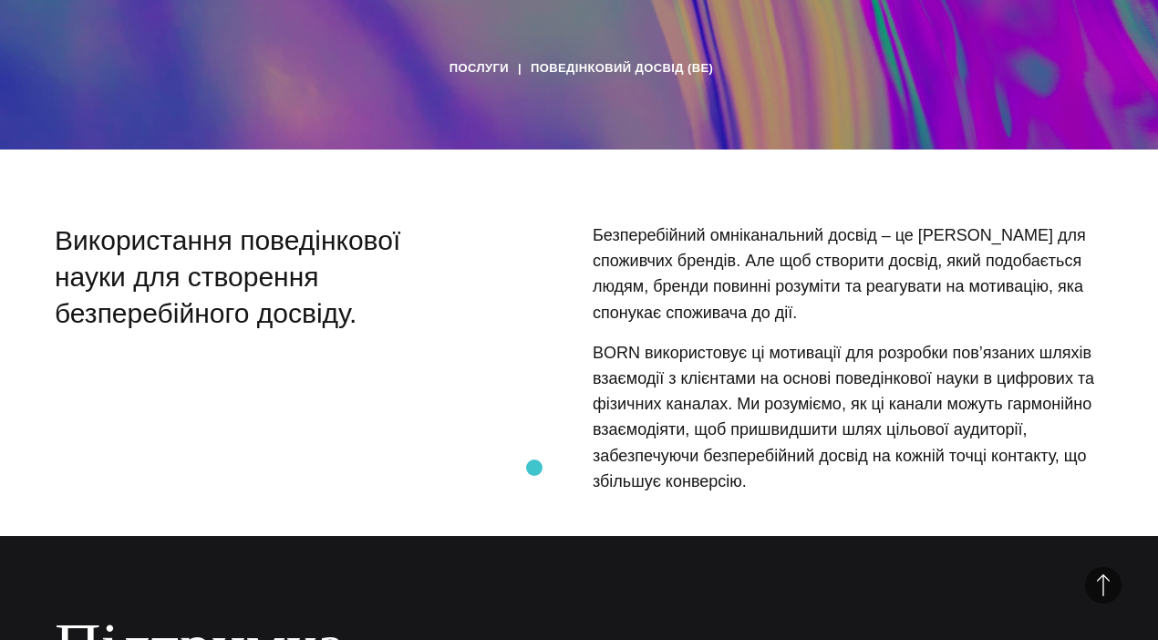
click at [534, 468] on div "Безперебійний омніканальний досвід – це святий Грааль для споживчих брендів. Ал…" at bounding box center [803, 365] width 600 height 286
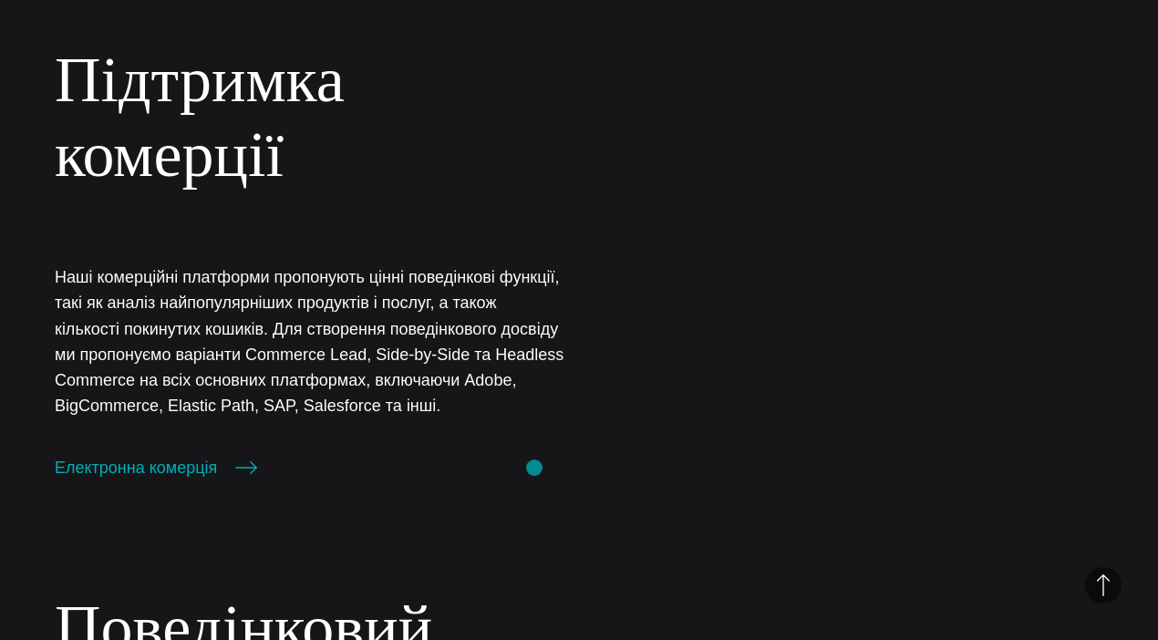
scroll to position [1058, 0]
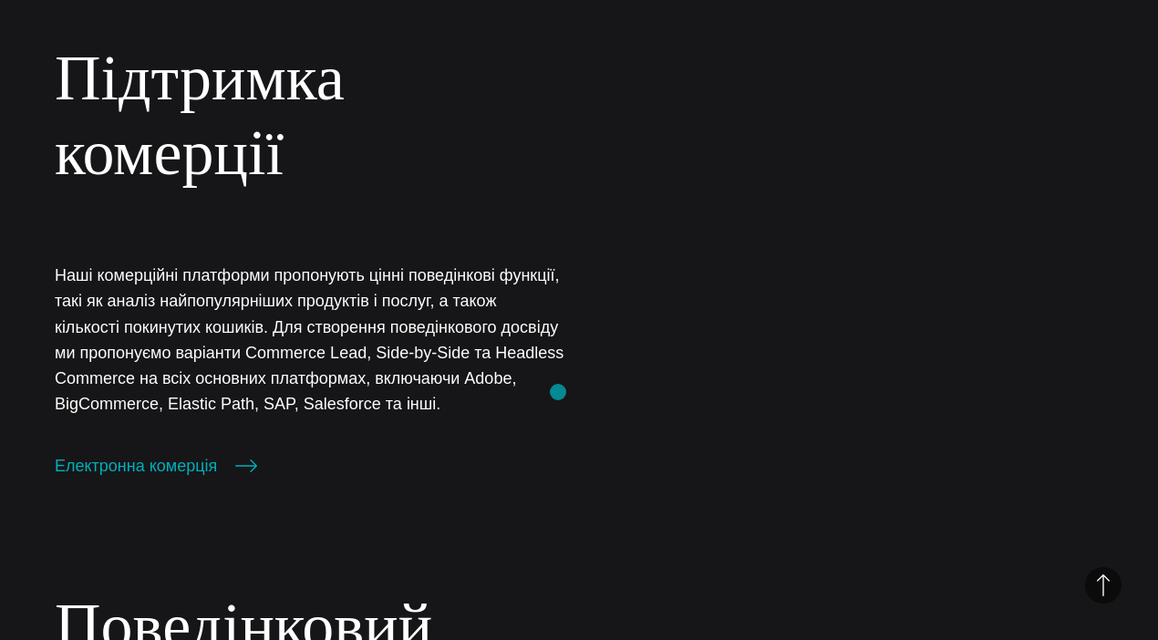
click at [561, 384] on p "Наші комерційні платформи пропонують цінні поведінкові функції, такі як аналіз …" at bounding box center [310, 340] width 511 height 154
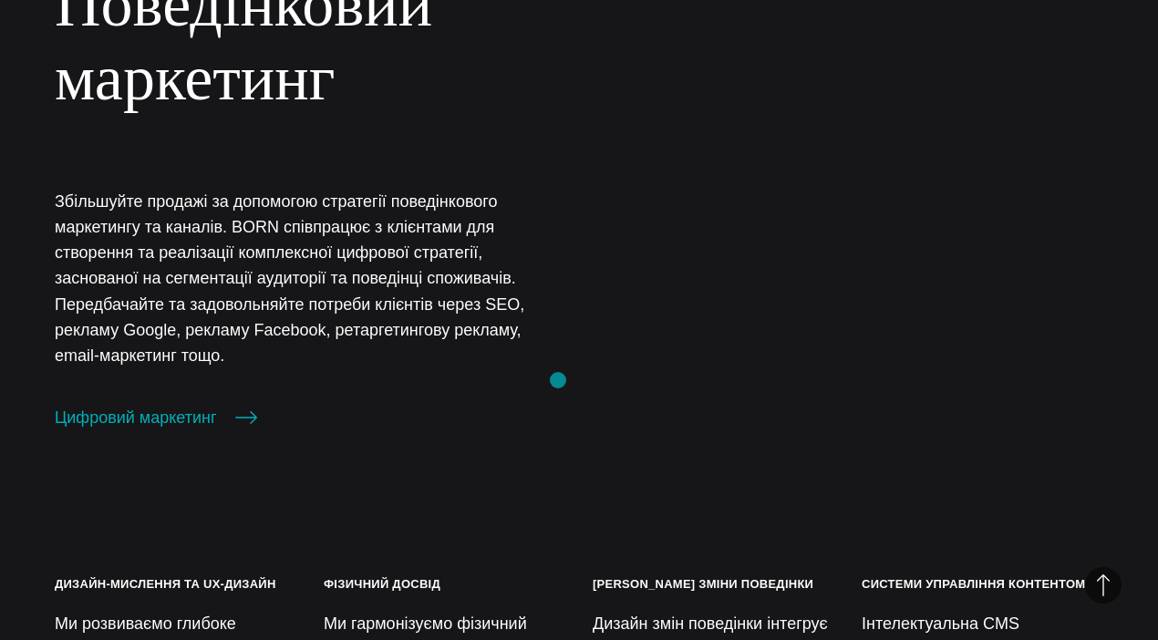
scroll to position [1605, 0]
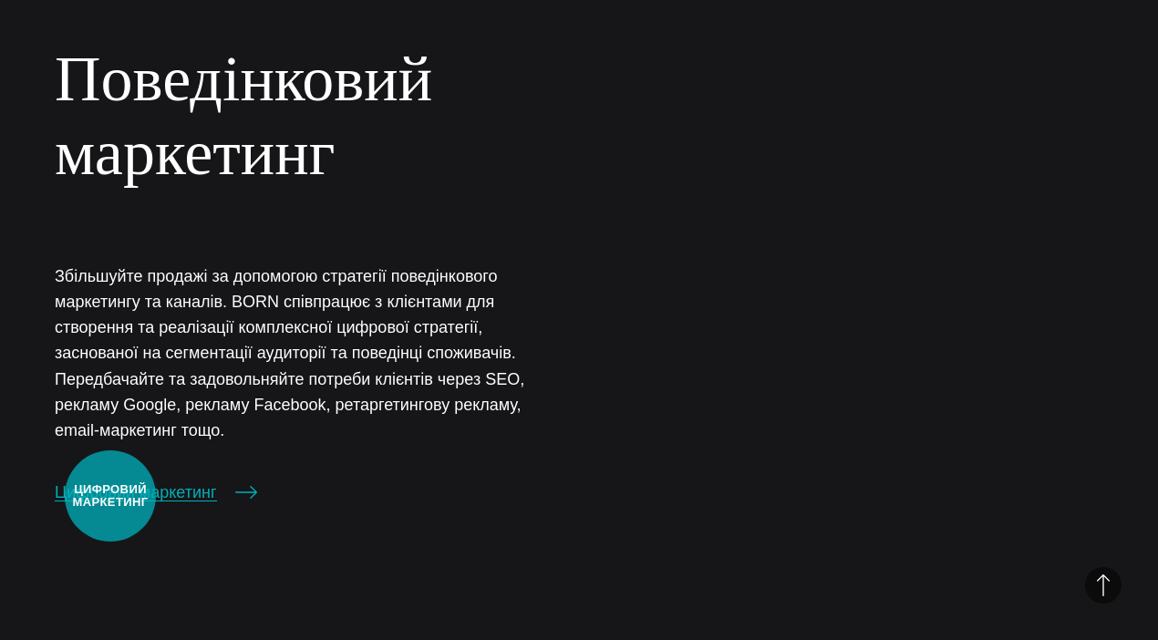
click at [110, 496] on font "Цифровий маркетинг" at bounding box center [136, 492] width 162 height 18
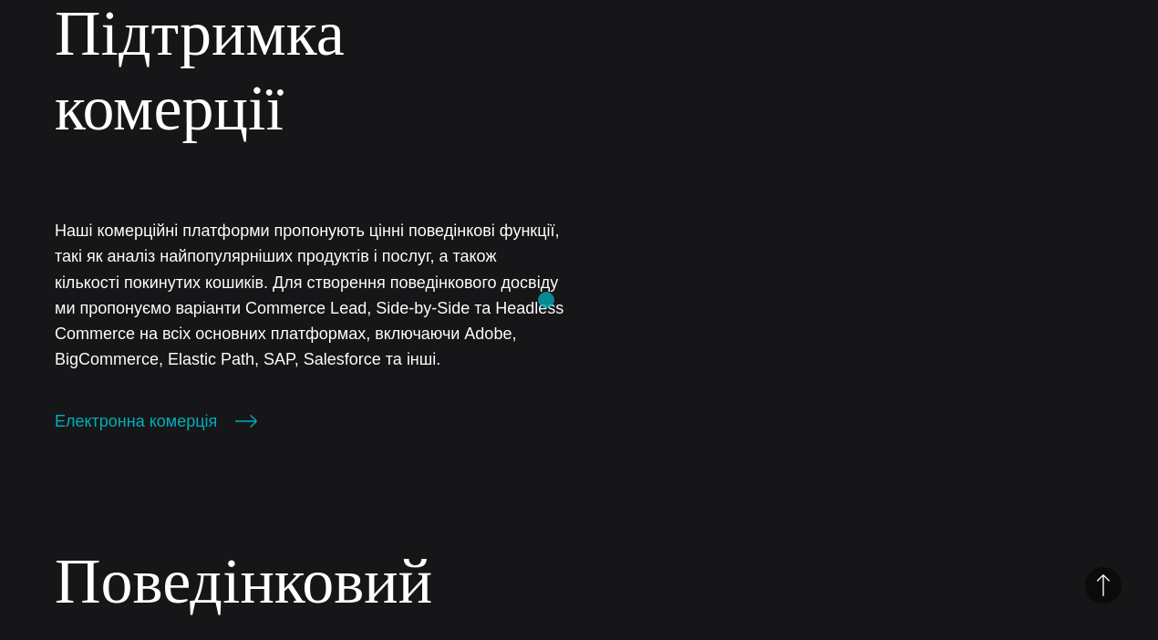
scroll to position [1079, 0]
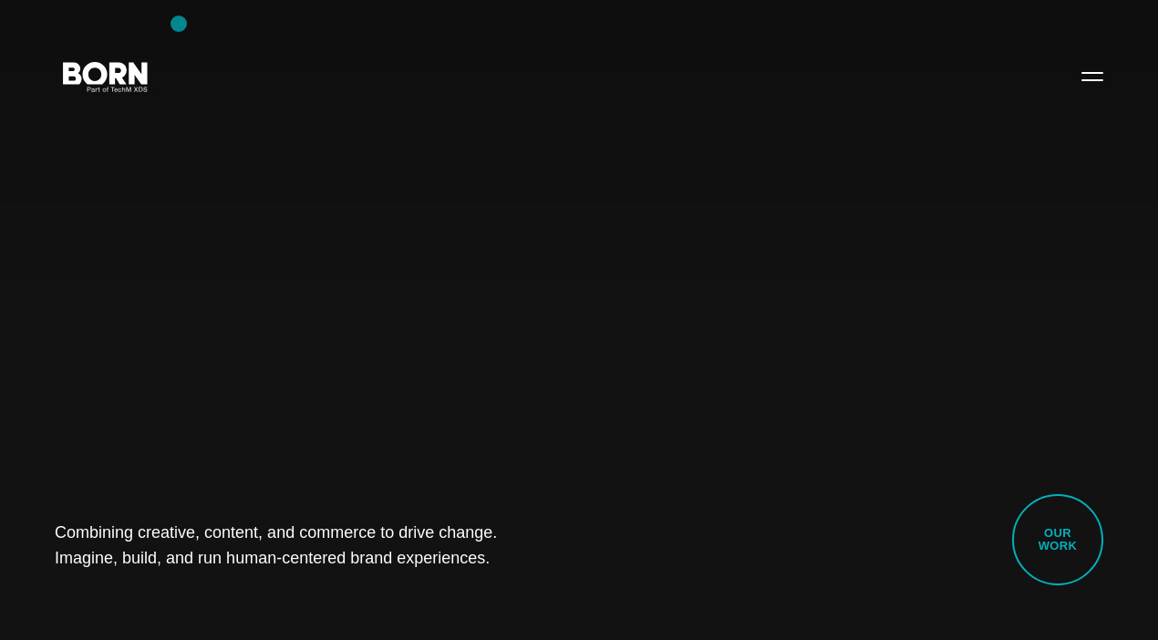
scroll to position [7, 0]
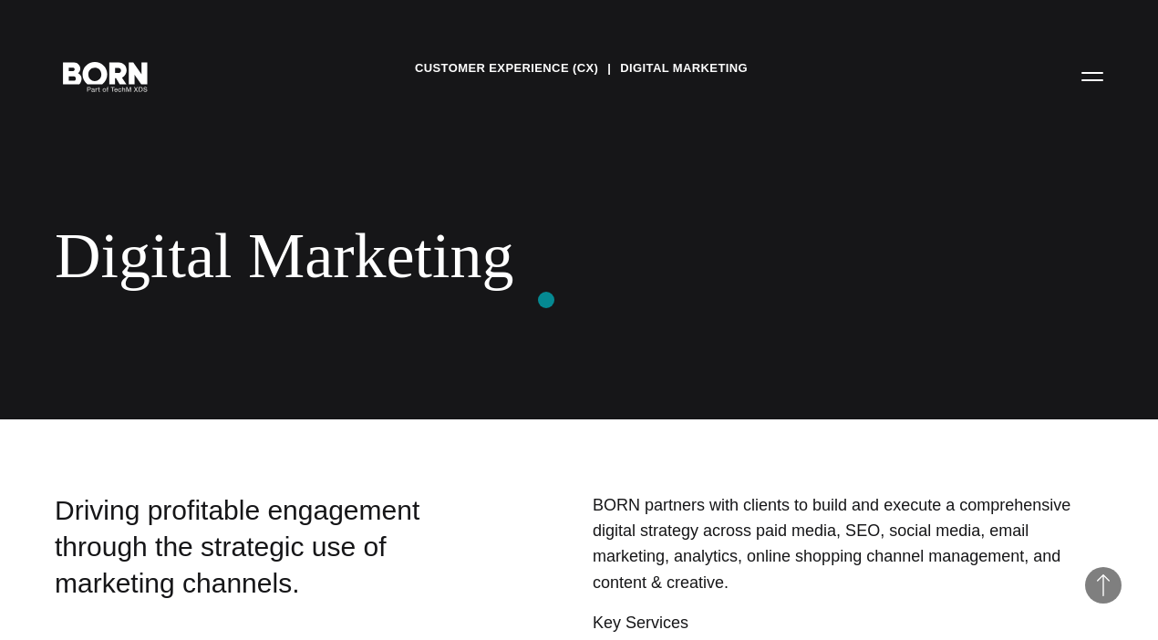
scroll to position [659, 0]
